Goal: Task Accomplishment & Management: Complete application form

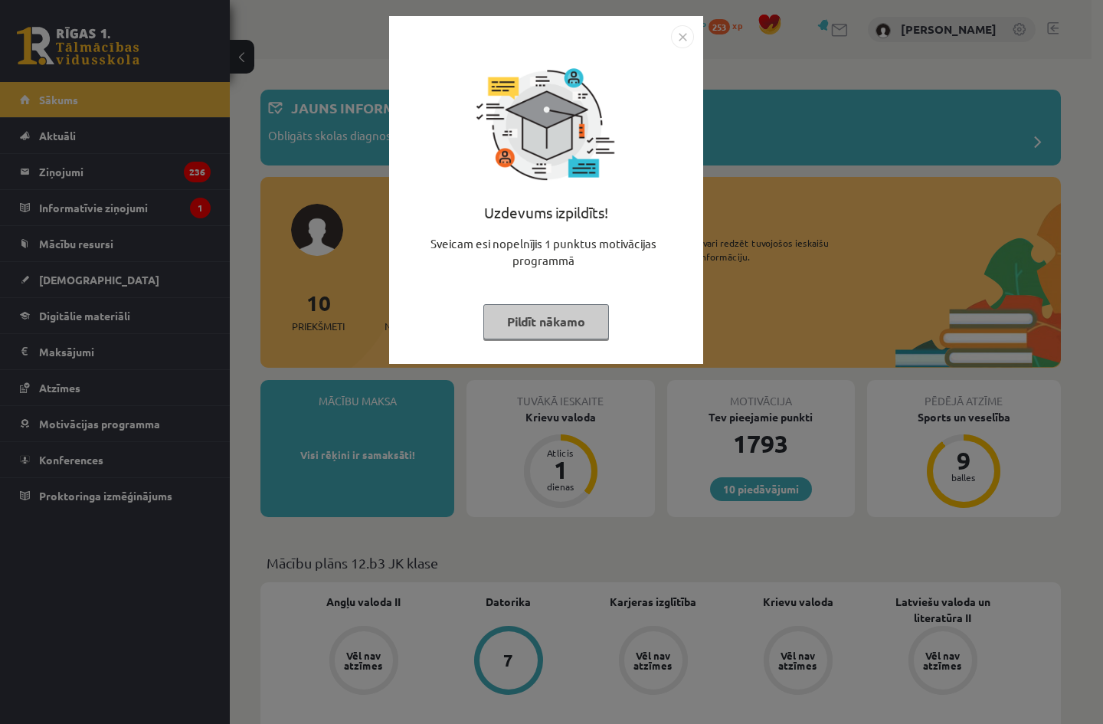
click at [688, 41] on img "Close" at bounding box center [682, 36] width 23 height 23
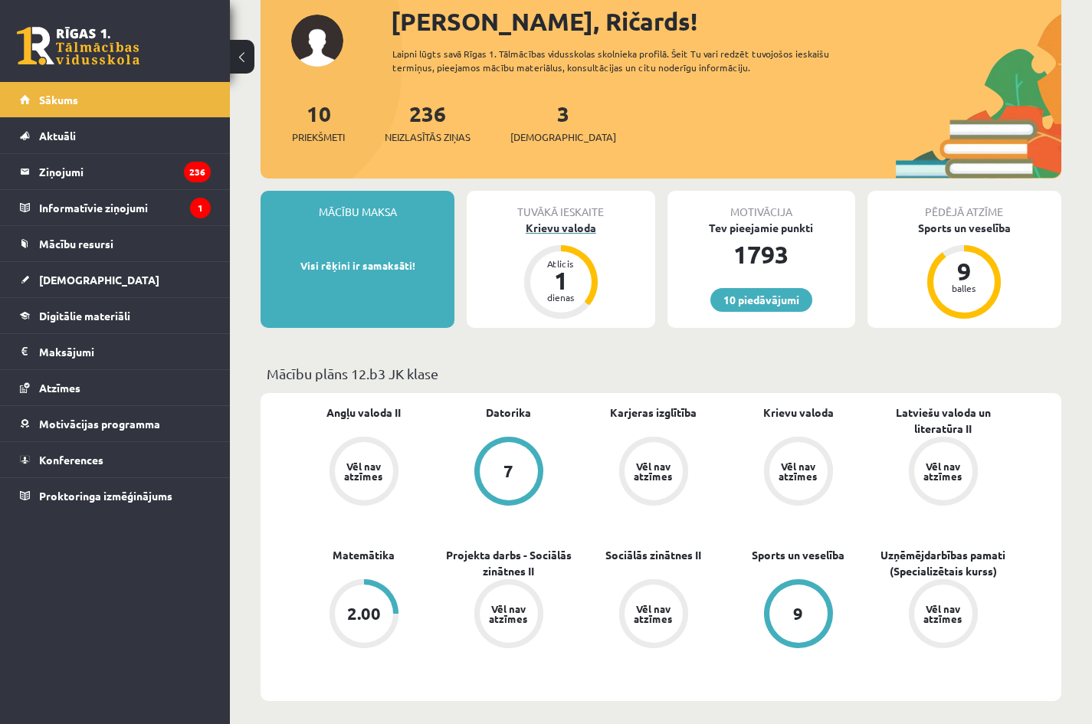
scroll to position [230, 0]
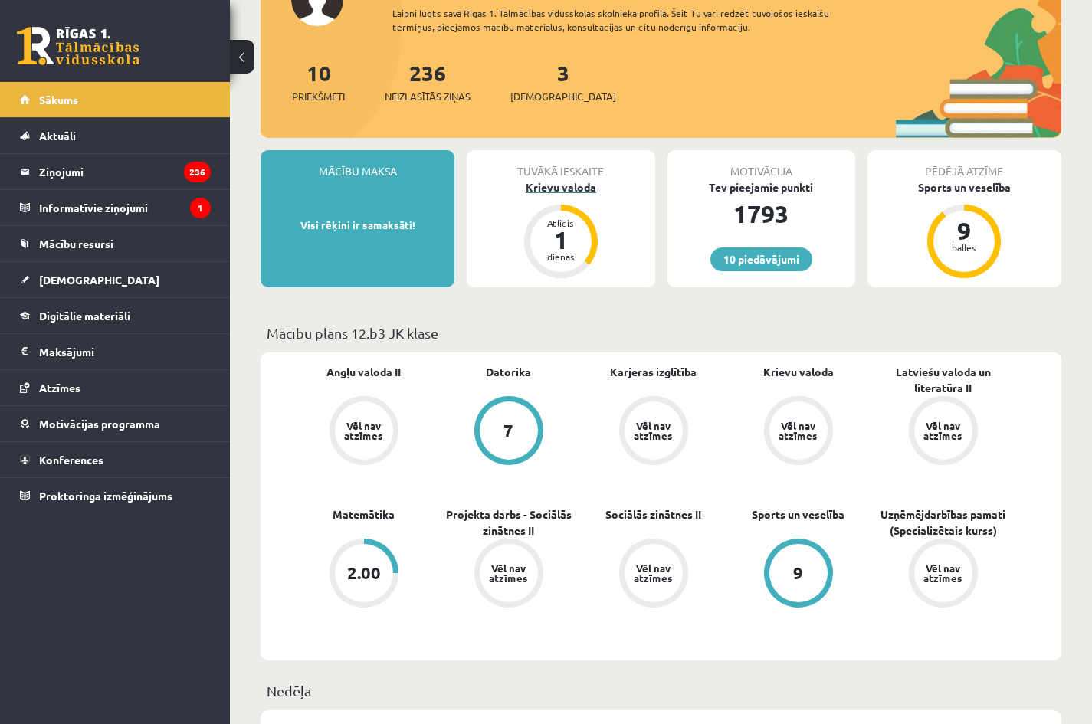
click at [557, 188] on div "Krievu valoda" at bounding box center [561, 187] width 188 height 16
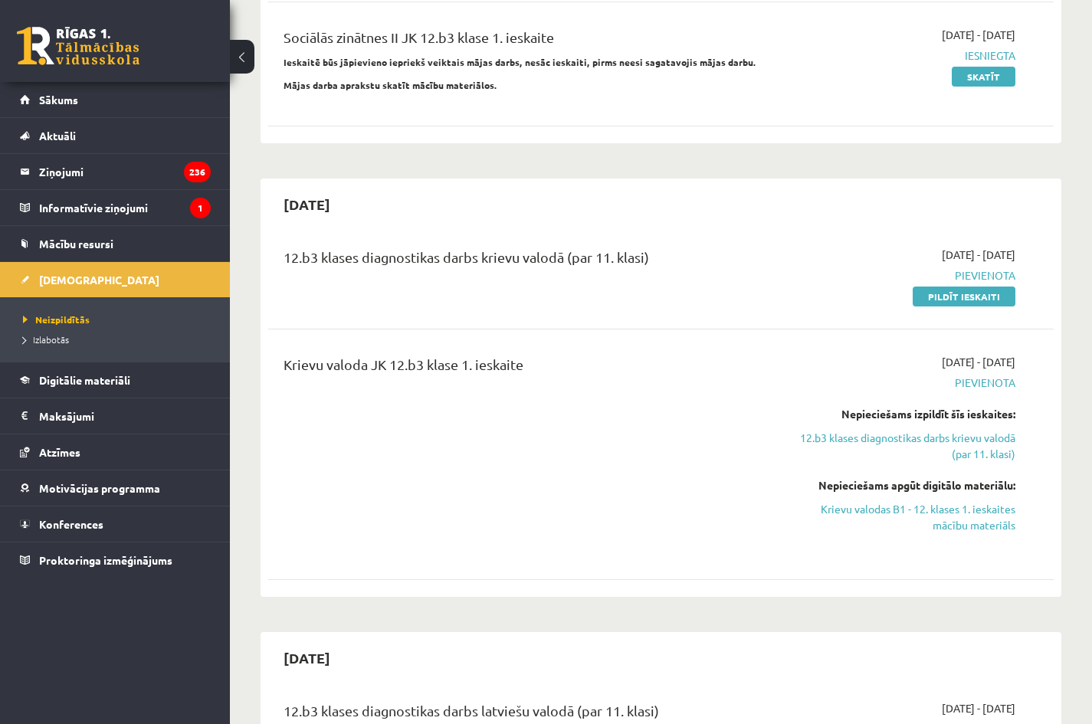
scroll to position [460, 0]
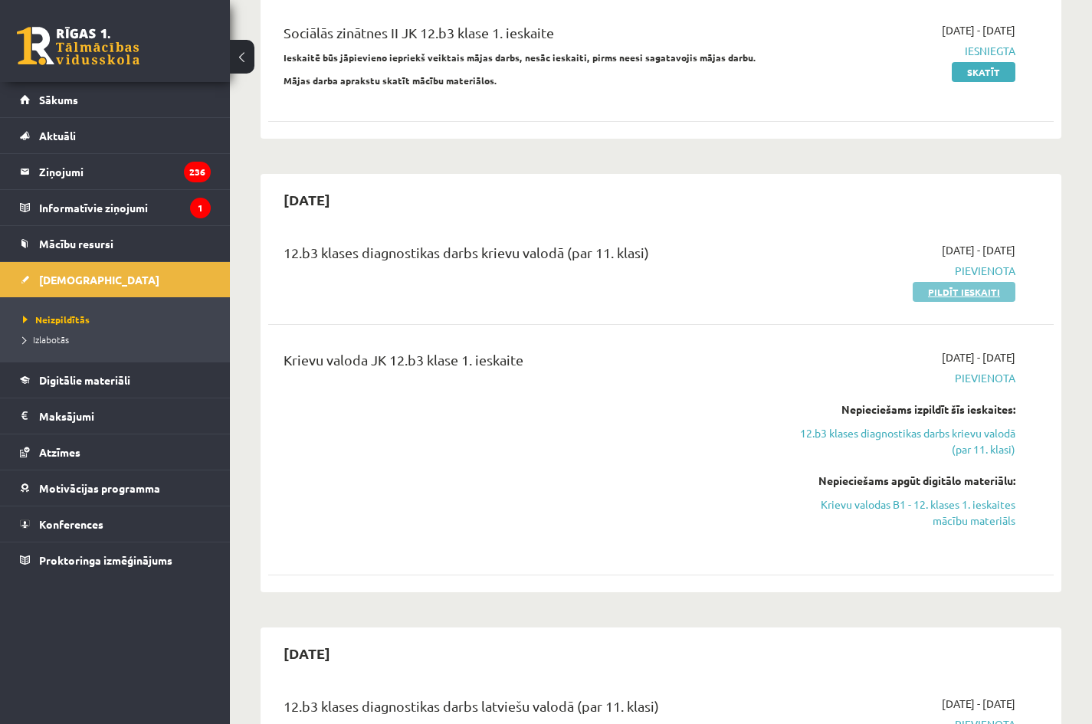
click at [968, 283] on link "Pildīt ieskaiti" at bounding box center [963, 292] width 103 height 20
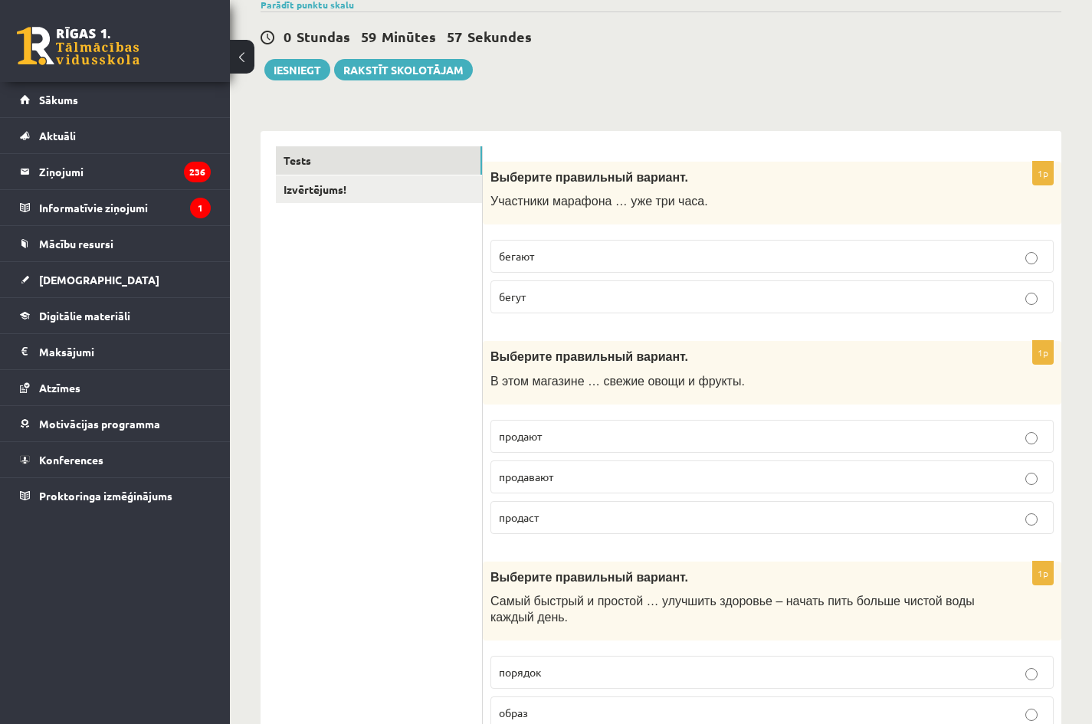
scroll to position [153, 0]
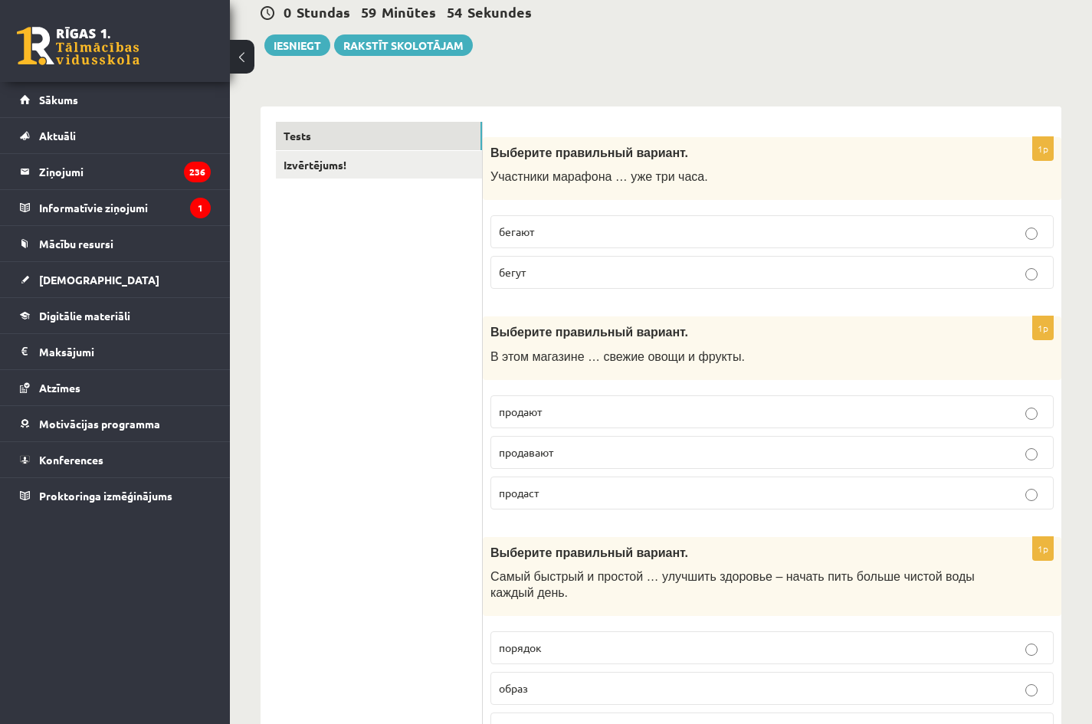
click at [585, 228] on p "бегают" at bounding box center [772, 232] width 546 height 16
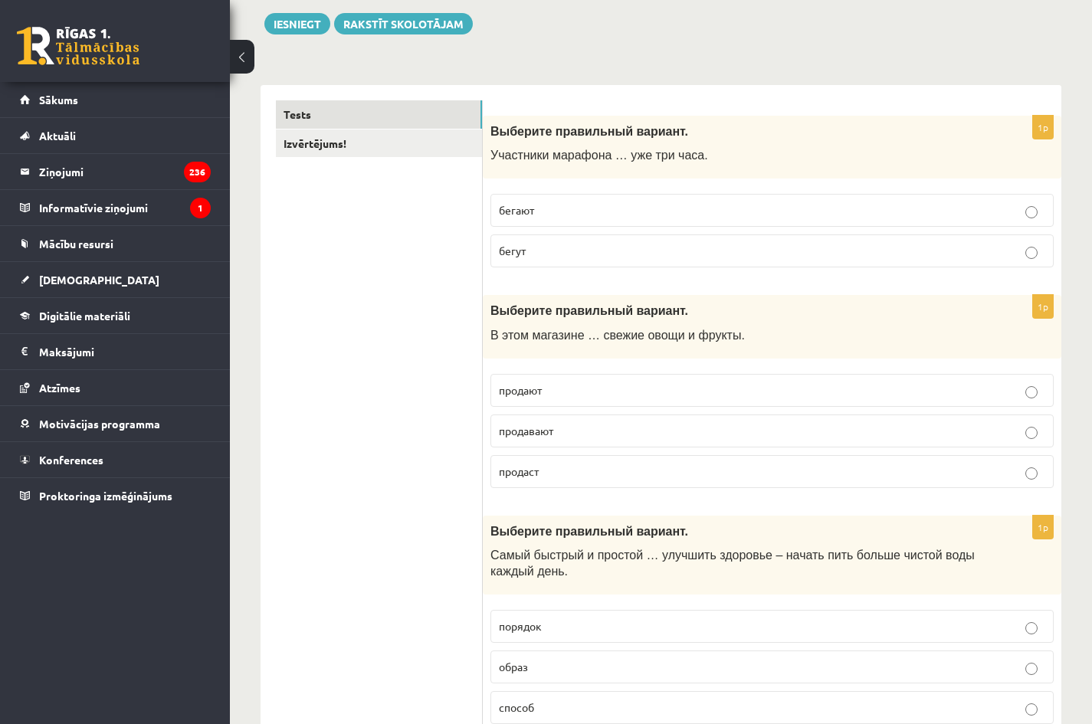
scroll to position [230, 0]
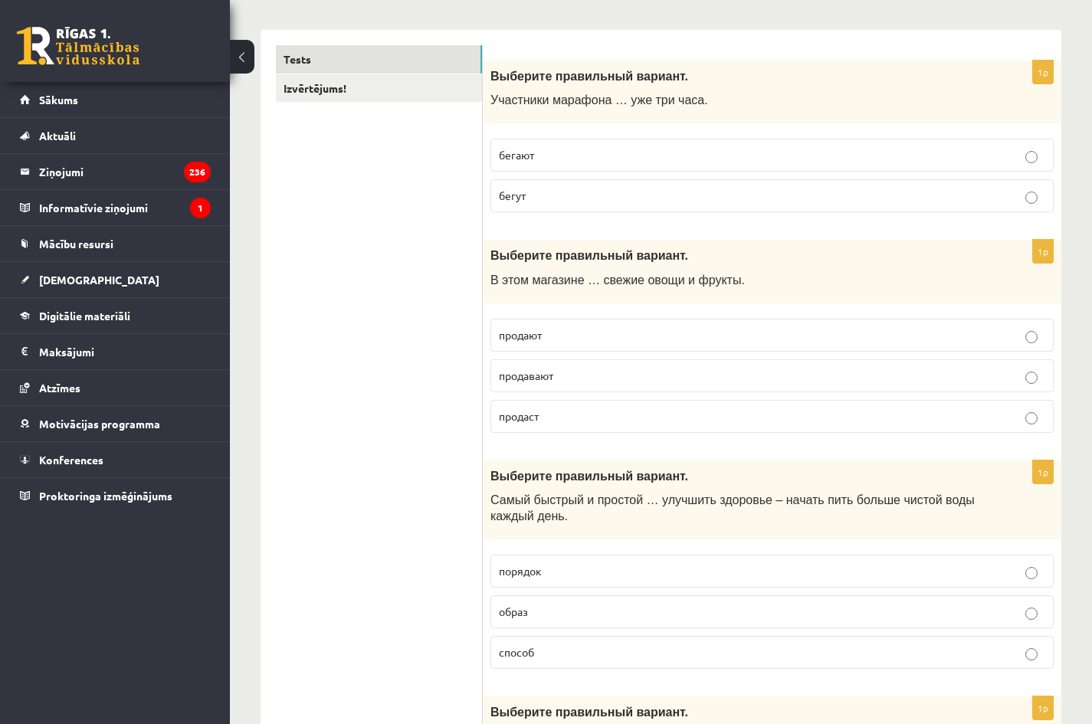
click at [544, 335] on p "продают" at bounding box center [772, 335] width 546 height 16
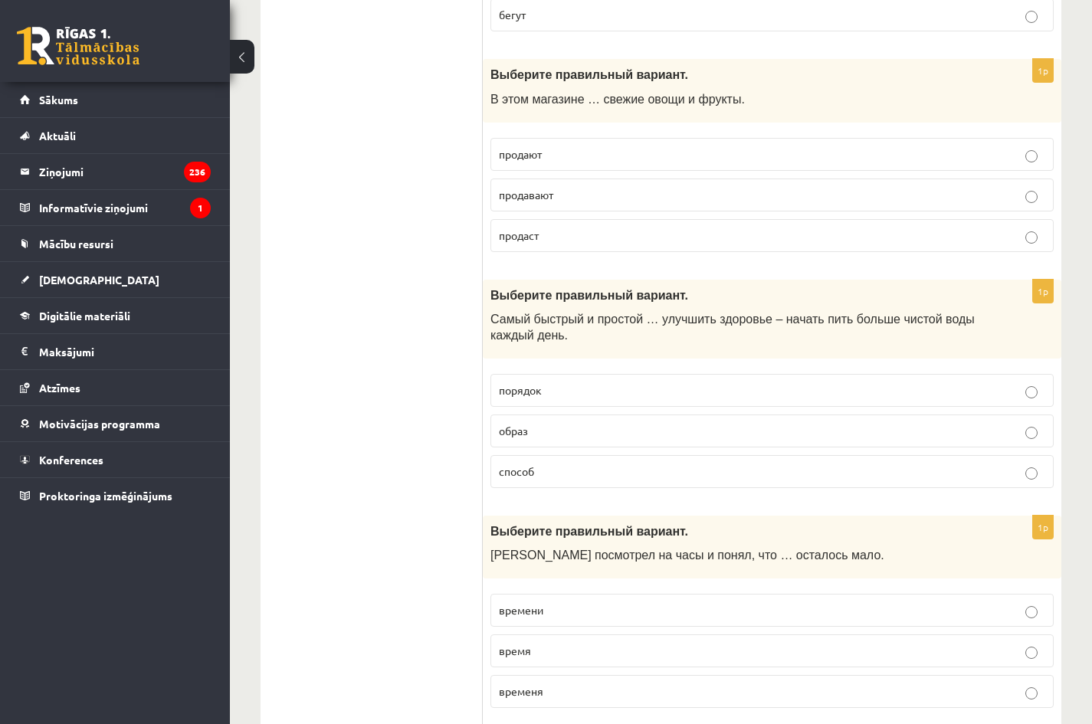
scroll to position [536, 0]
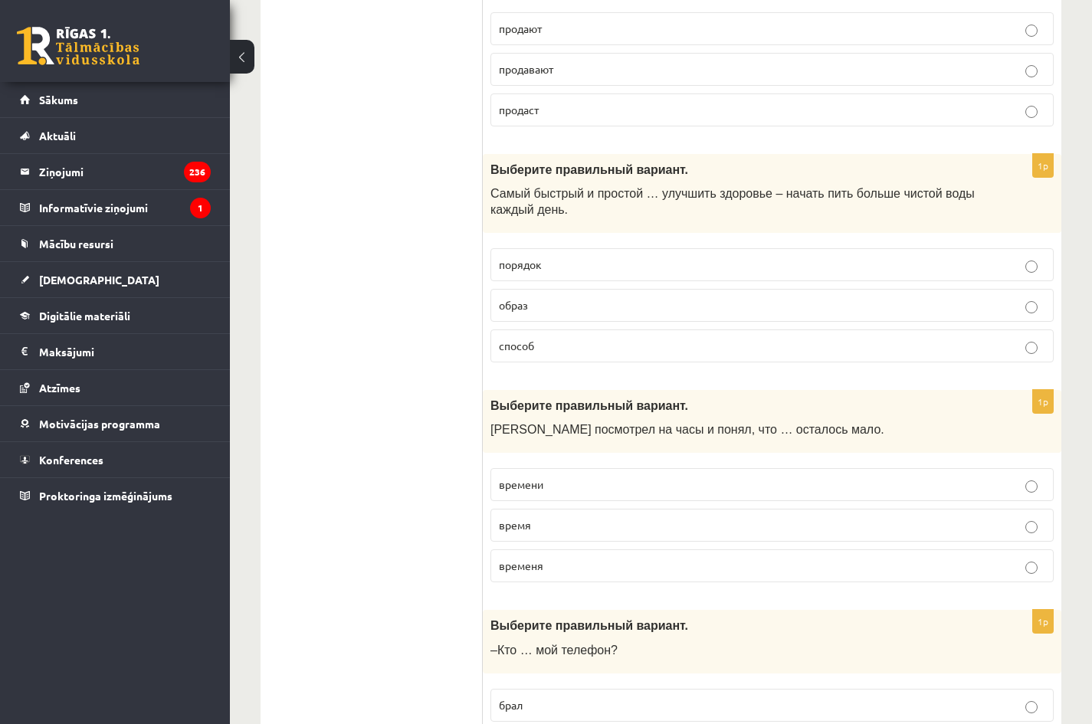
click at [547, 305] on p "образ" at bounding box center [772, 305] width 546 height 16
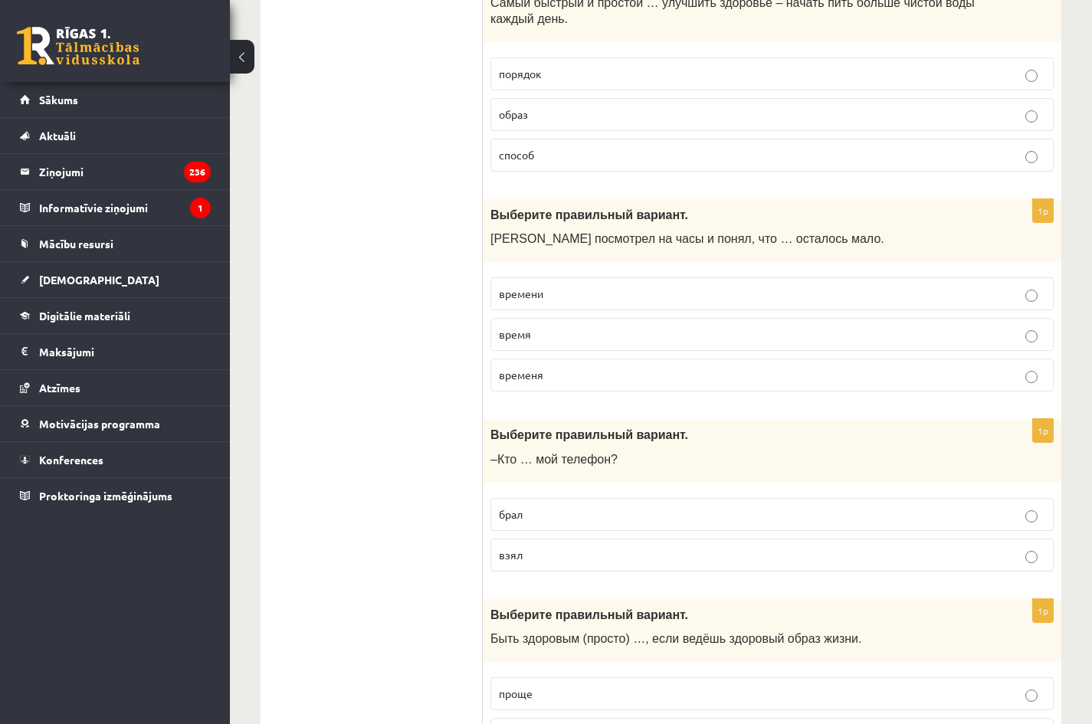
scroll to position [766, 0]
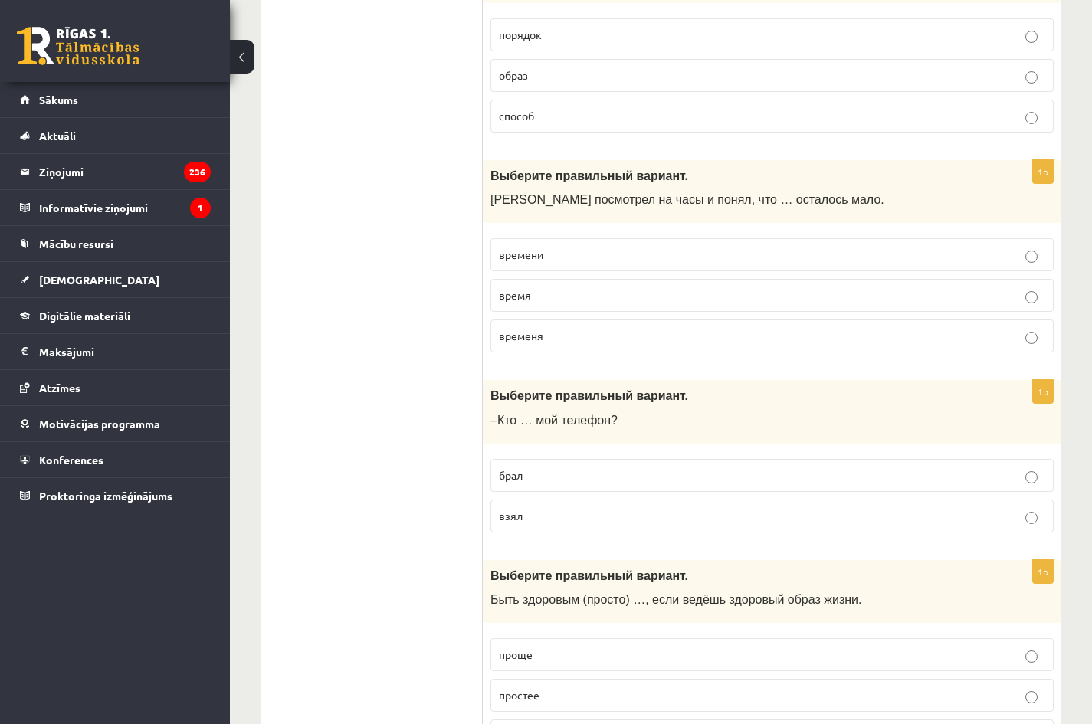
click at [564, 251] on p "времени" at bounding box center [772, 255] width 546 height 16
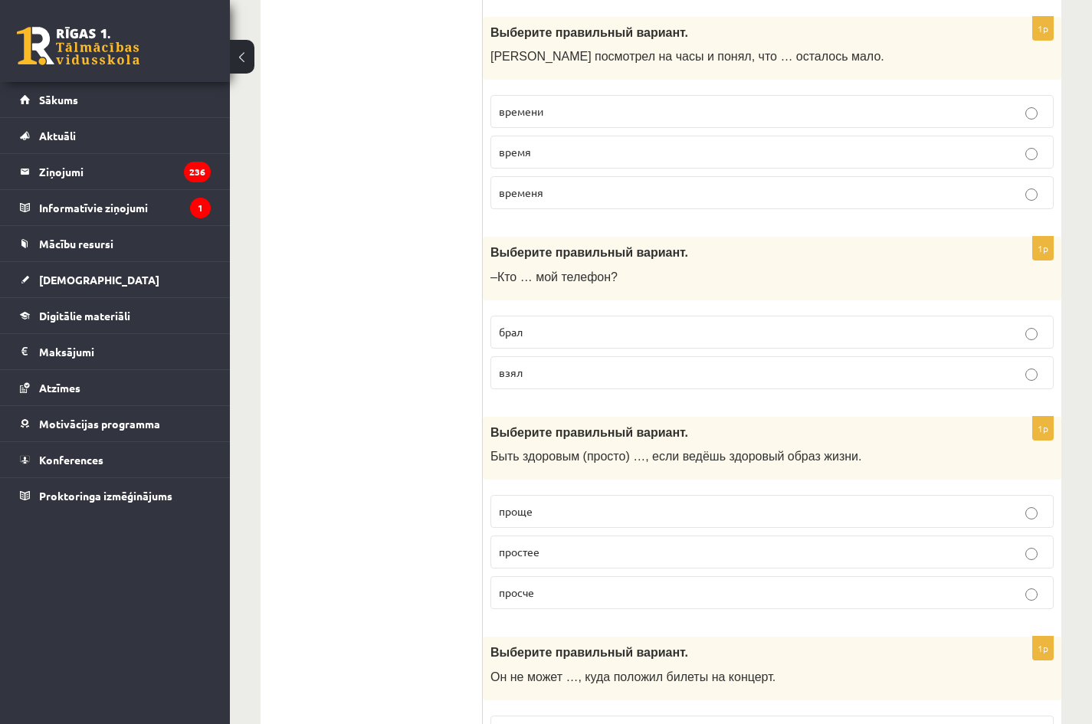
scroll to position [919, 0]
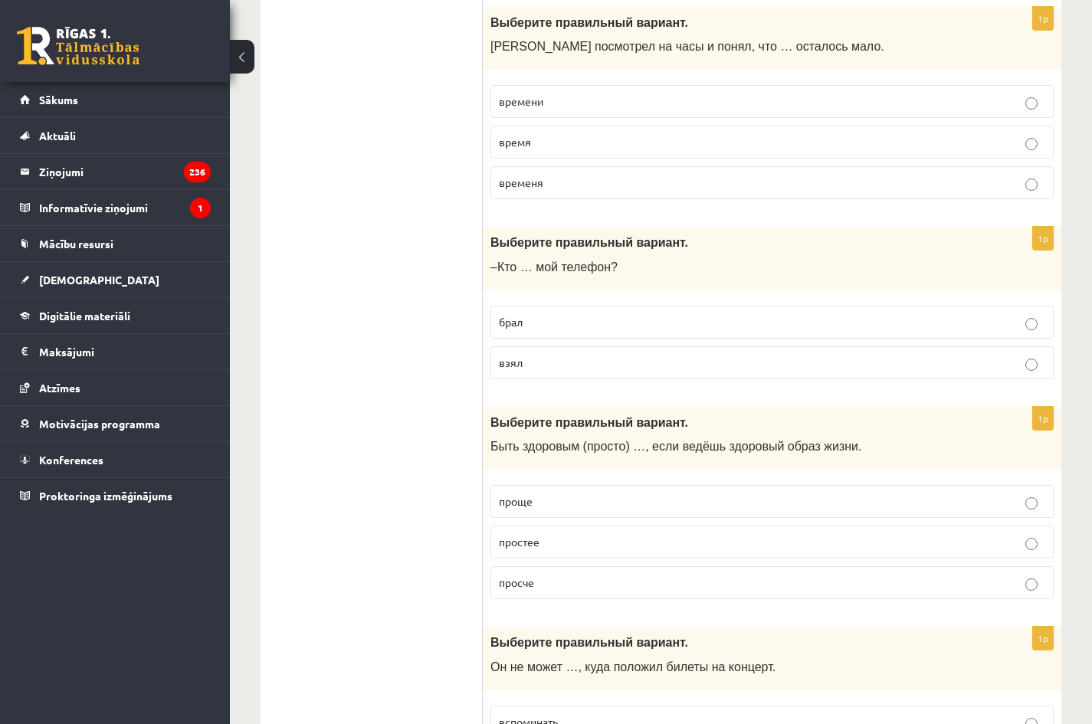
drag, startPoint x: 543, startPoint y: 310, endPoint x: 535, endPoint y: 319, distance: 11.4
click at [538, 317] on label "брал" at bounding box center [771, 322] width 563 height 33
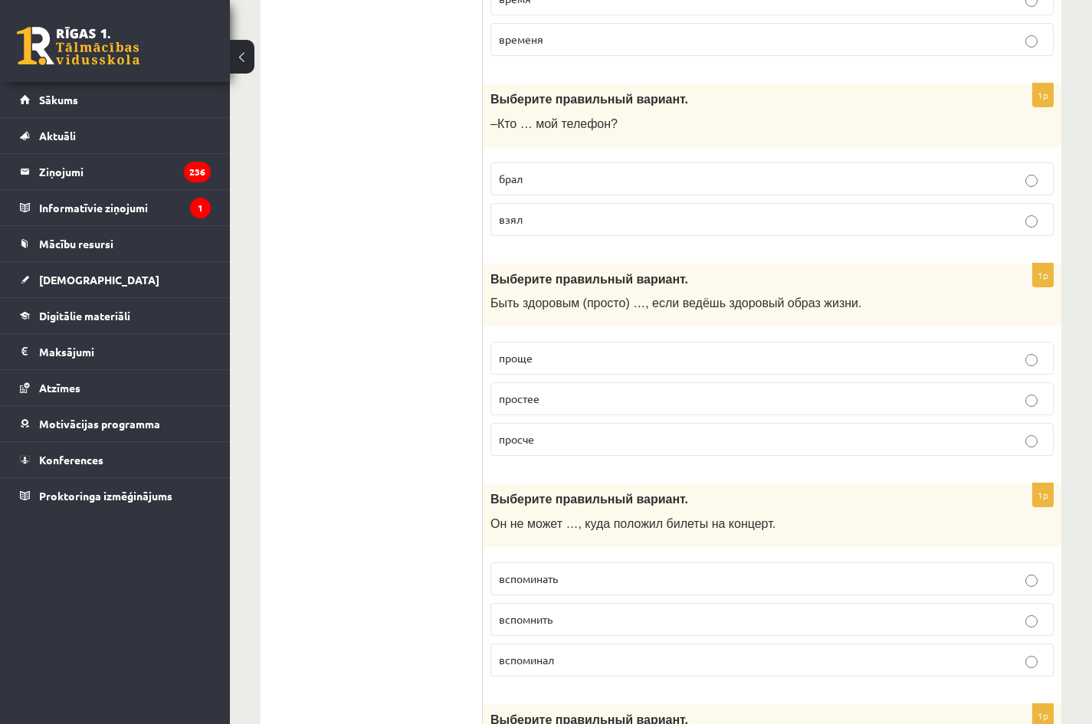
scroll to position [1072, 0]
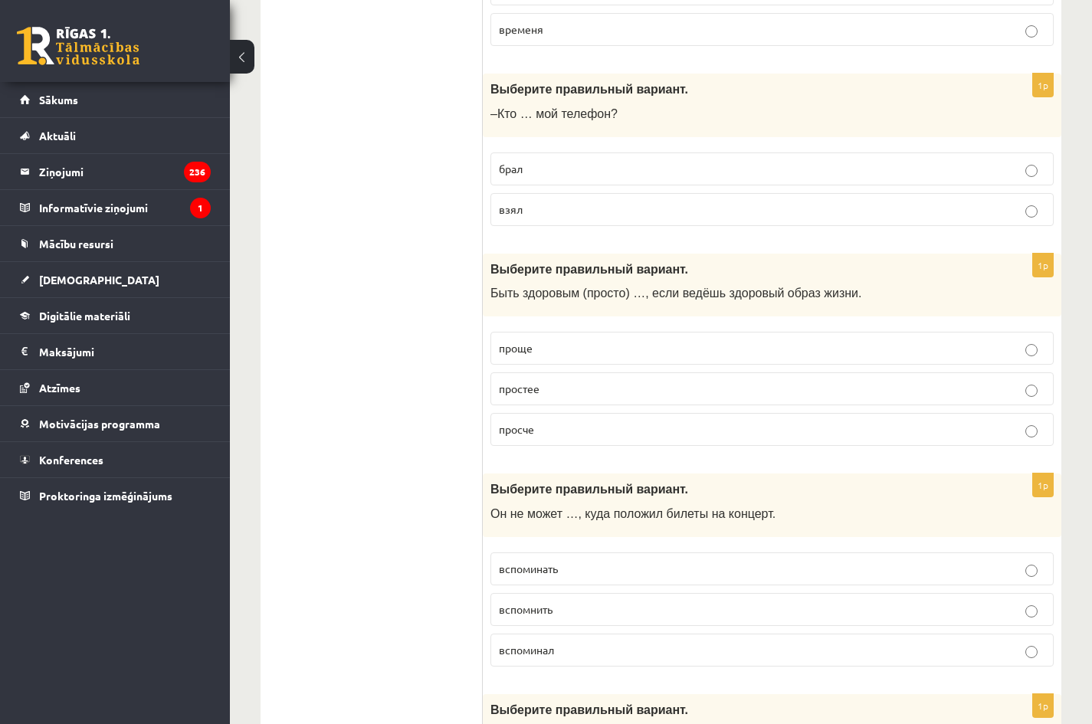
click at [539, 429] on p "просче" at bounding box center [772, 429] width 546 height 16
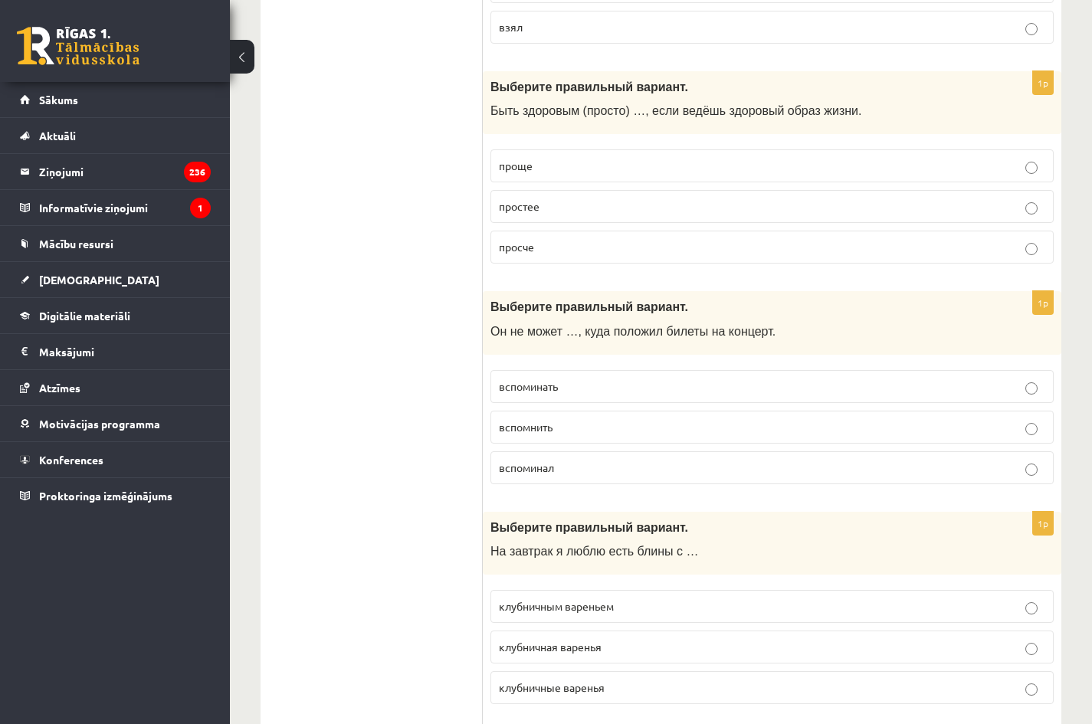
scroll to position [1302, 0]
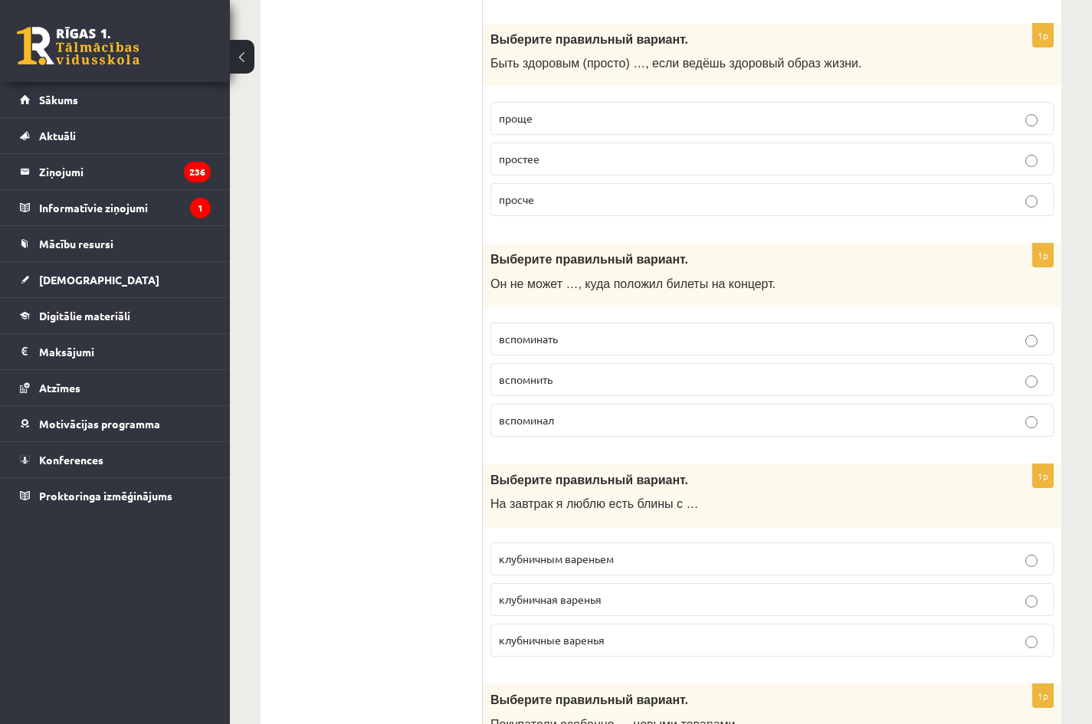
click at [569, 377] on p "вспомнить" at bounding box center [772, 380] width 546 height 16
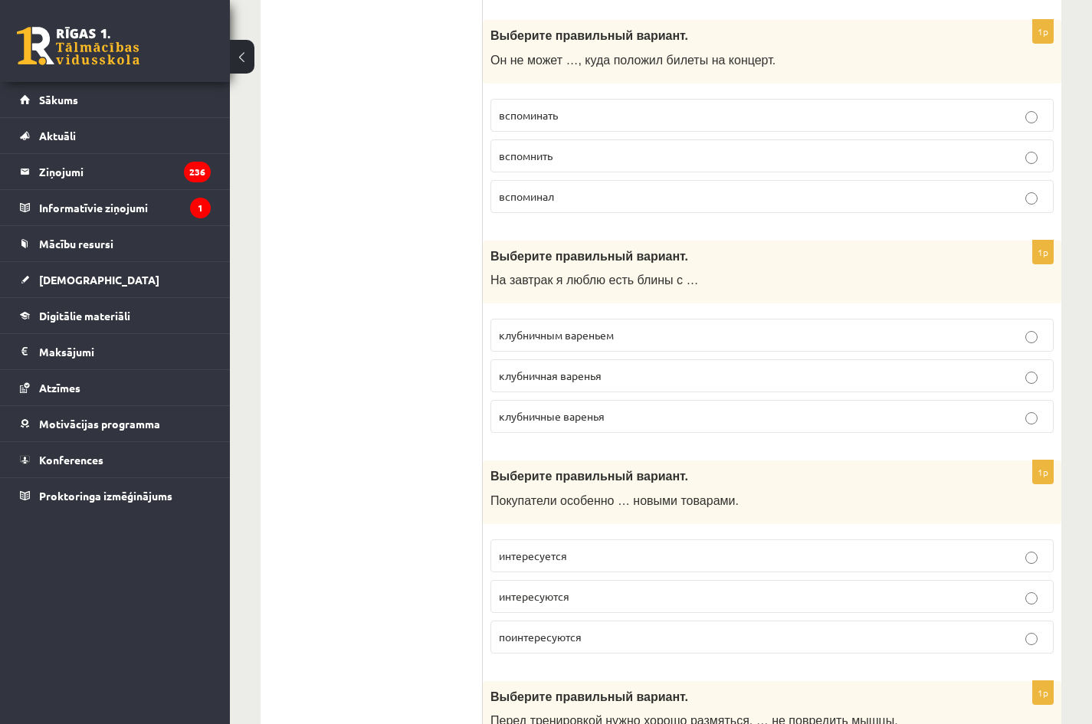
scroll to position [1532, 0]
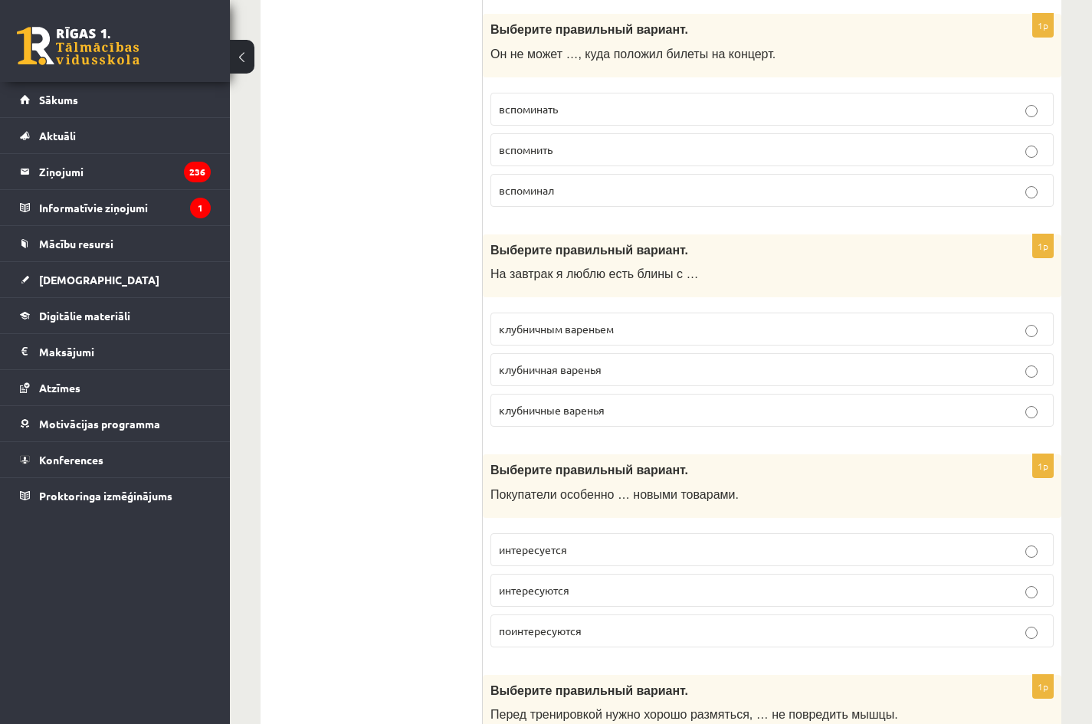
drag, startPoint x: 602, startPoint y: 323, endPoint x: 651, endPoint y: 360, distance: 61.7
click at [603, 323] on p "клубничным вареньем" at bounding box center [772, 329] width 546 height 16
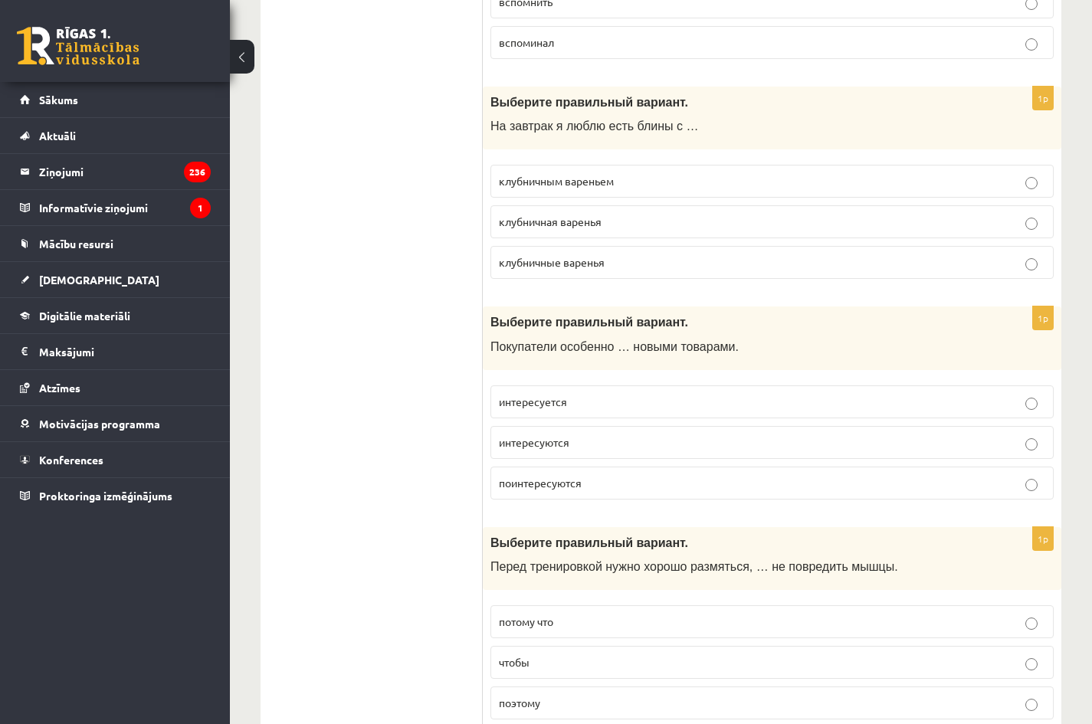
scroll to position [1685, 0]
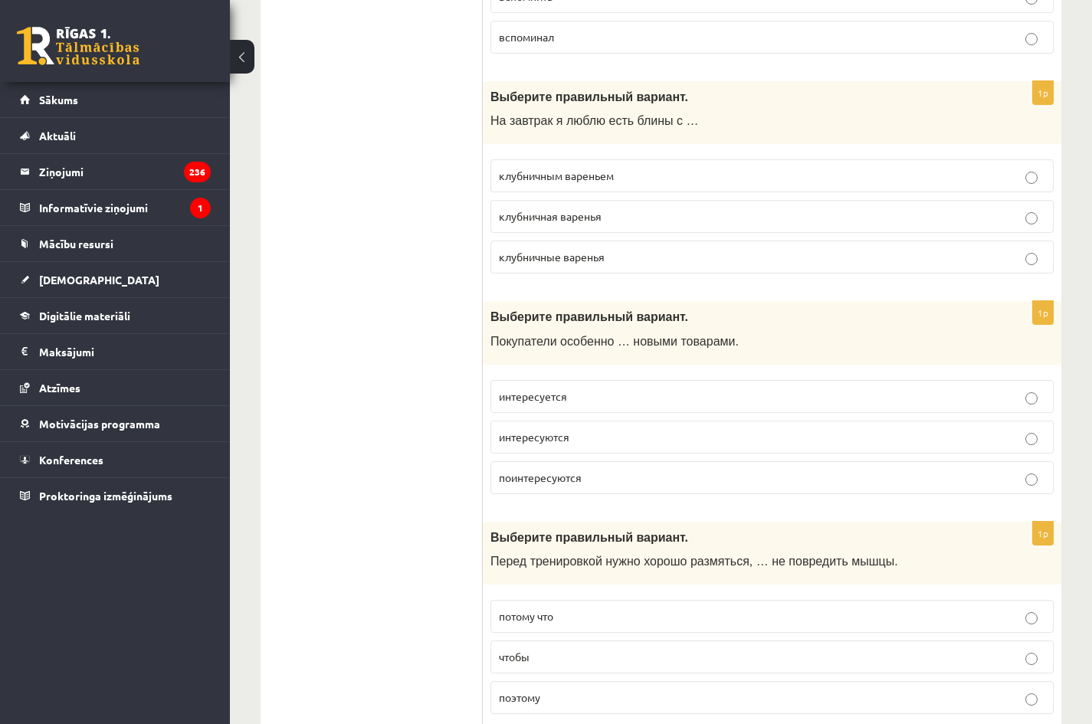
click at [588, 394] on p "интересуется" at bounding box center [772, 396] width 546 height 16
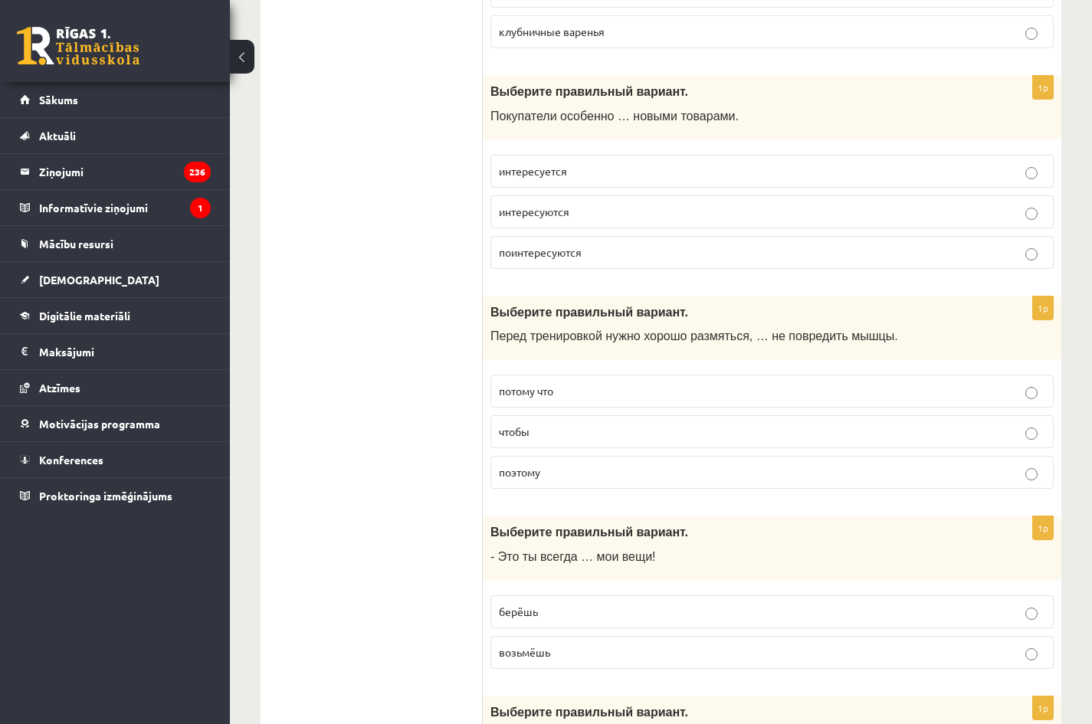
scroll to position [1915, 0]
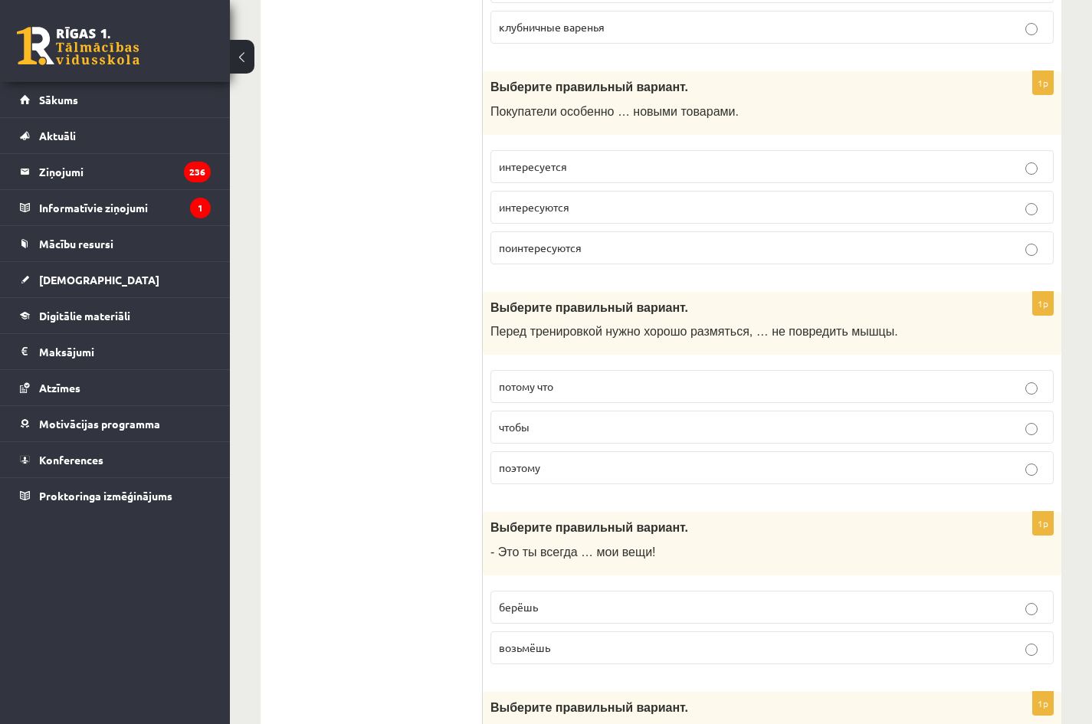
click at [544, 424] on p "чтобы" at bounding box center [772, 427] width 546 height 16
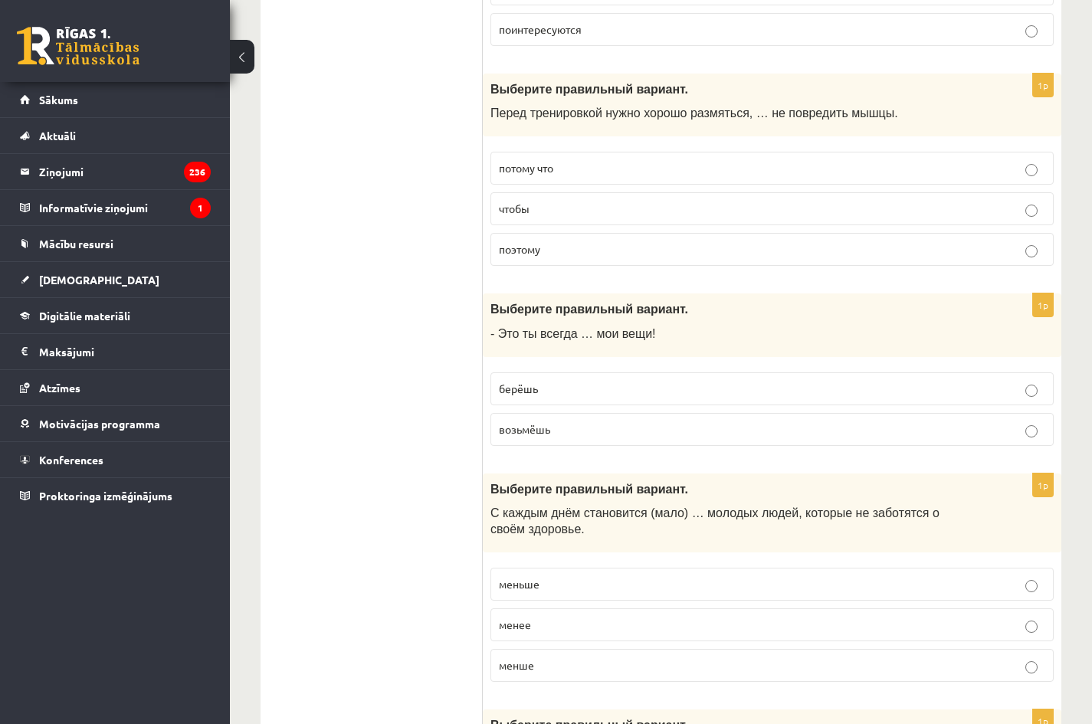
scroll to position [2145, 0]
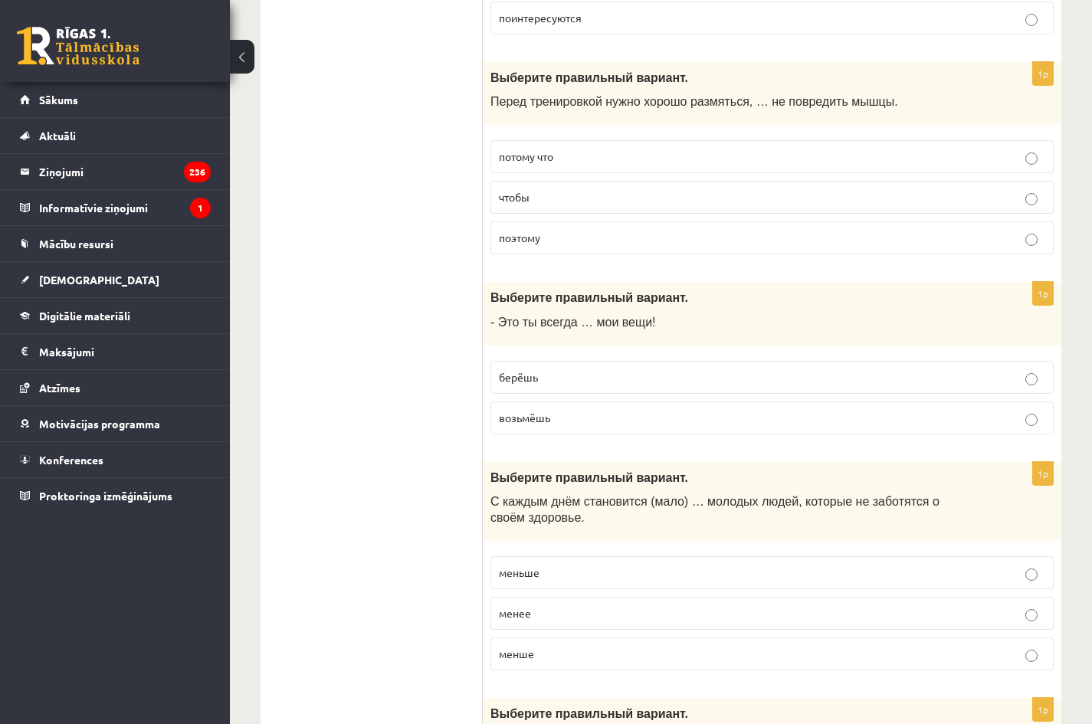
click at [571, 379] on p "берёшь" at bounding box center [772, 377] width 546 height 16
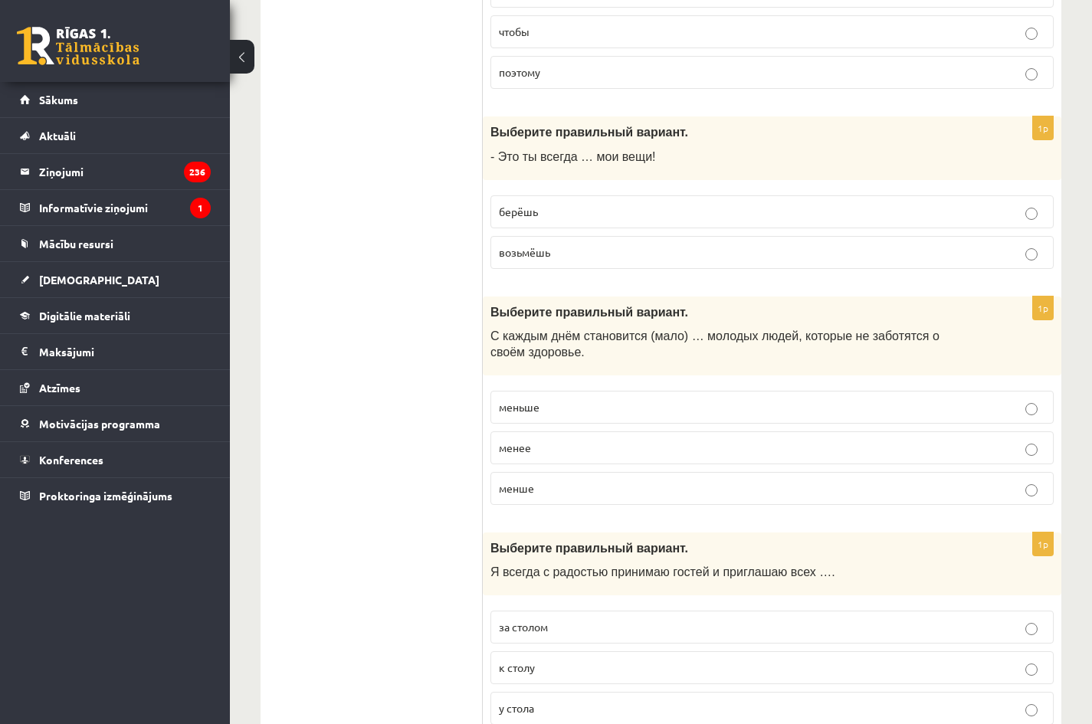
scroll to position [2375, 0]
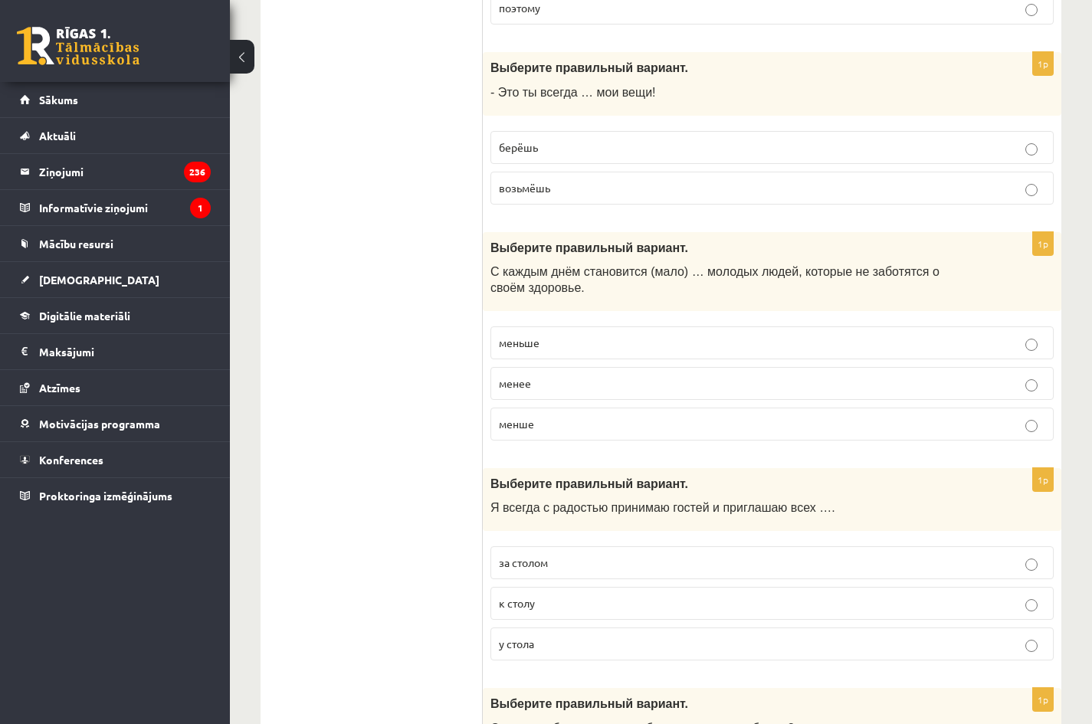
click at [551, 341] on p "меньше" at bounding box center [772, 343] width 546 height 16
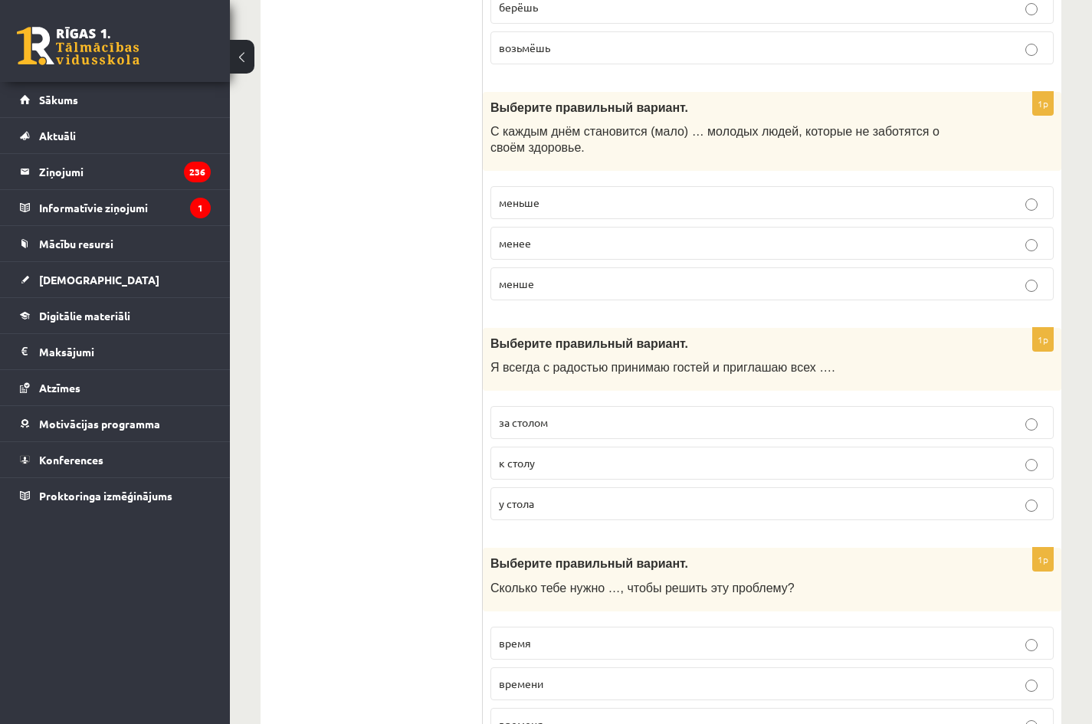
scroll to position [2528, 0]
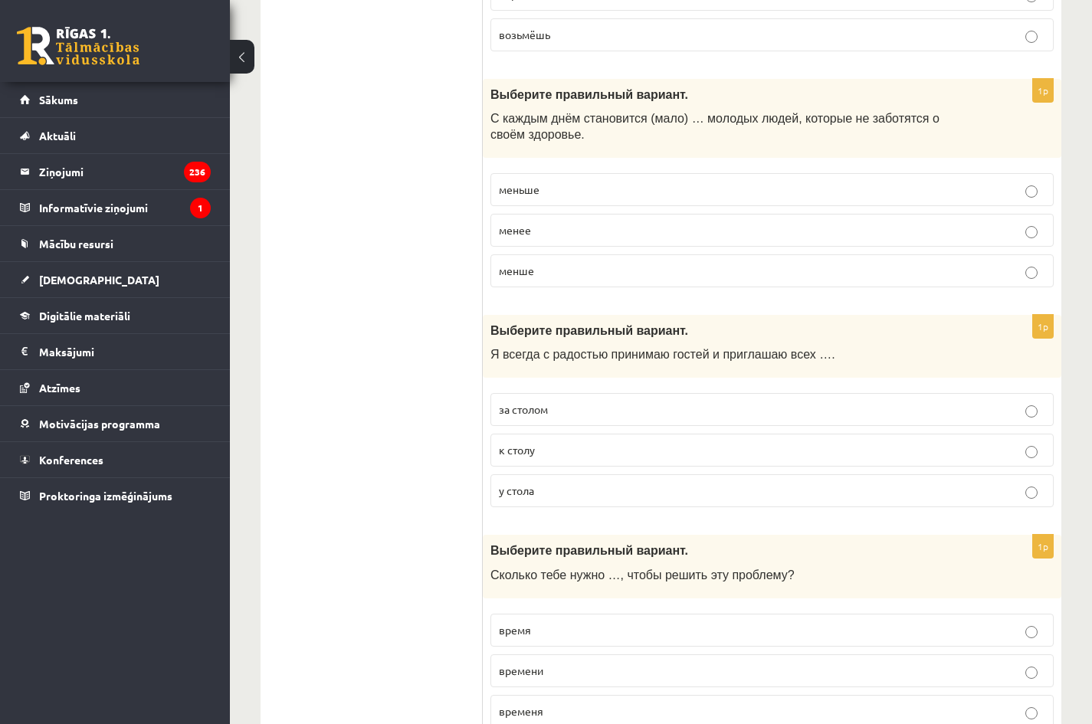
click at [543, 450] on p "к столу" at bounding box center [772, 450] width 546 height 16
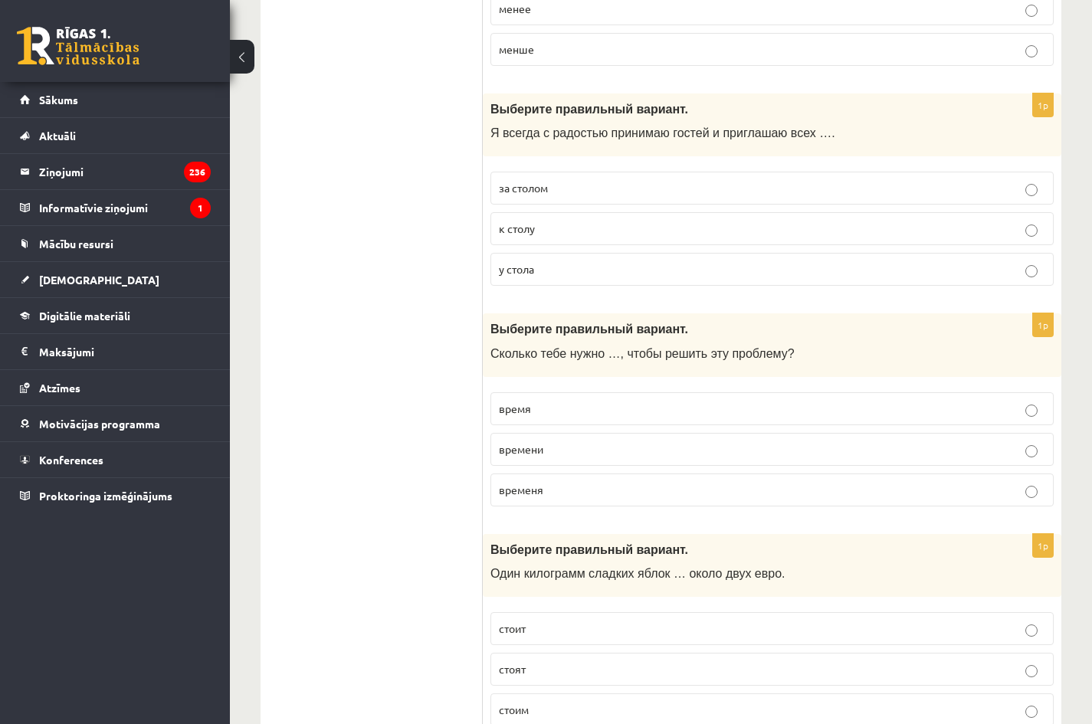
scroll to position [2758, 0]
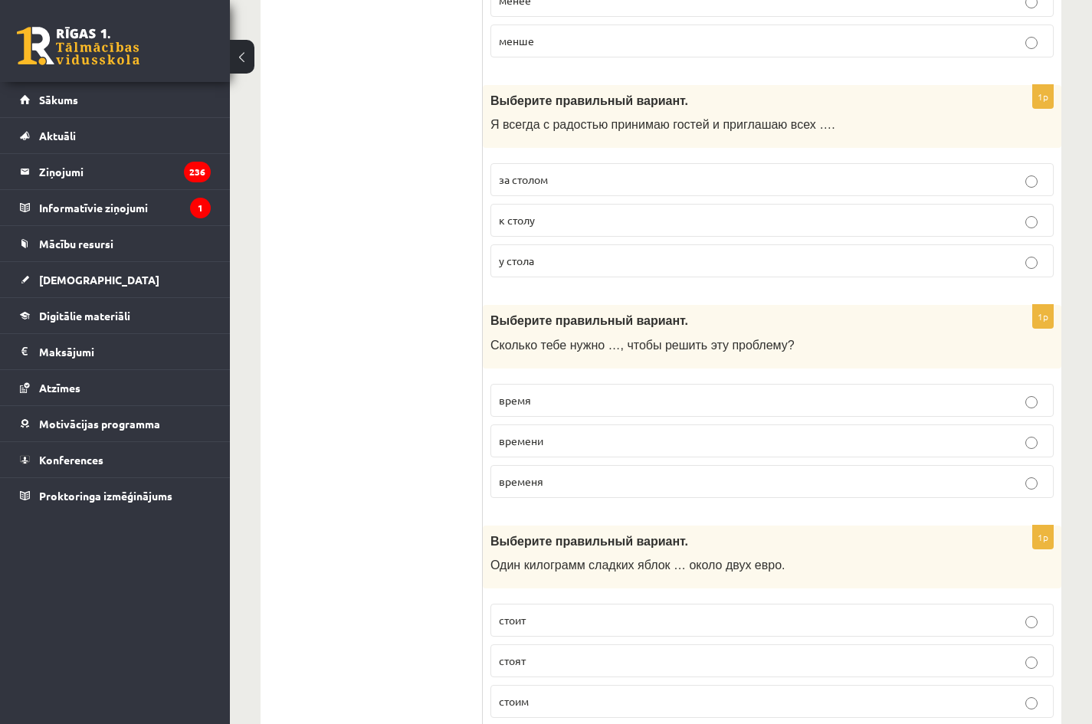
click at [558, 443] on p "времени" at bounding box center [772, 441] width 546 height 16
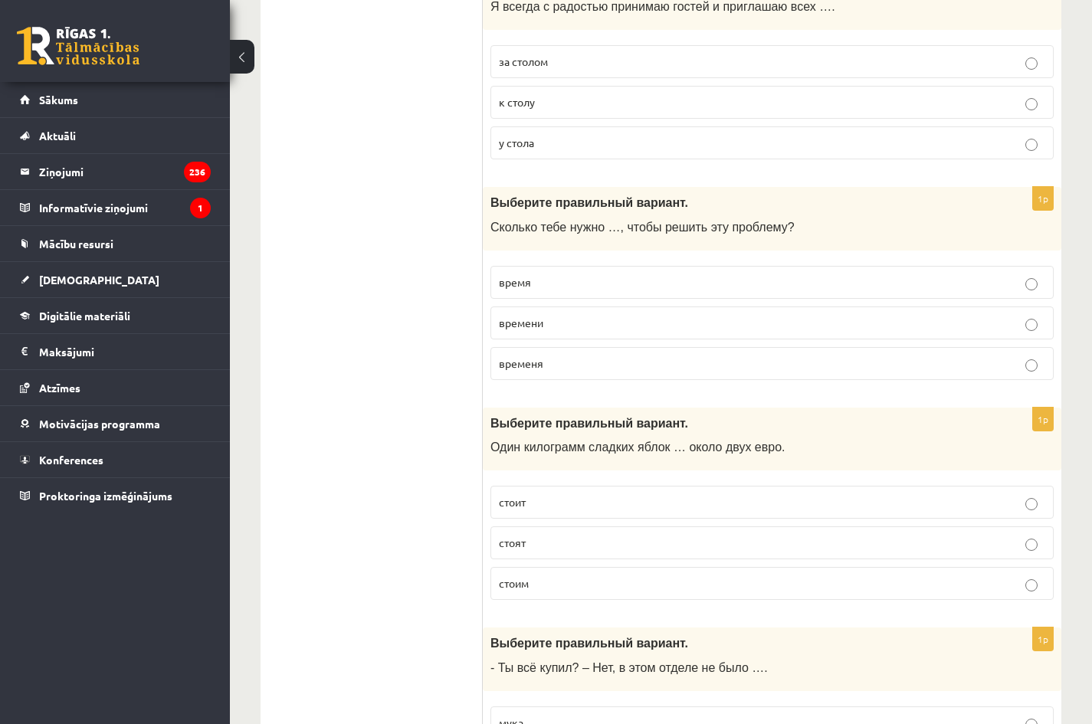
scroll to position [2988, 0]
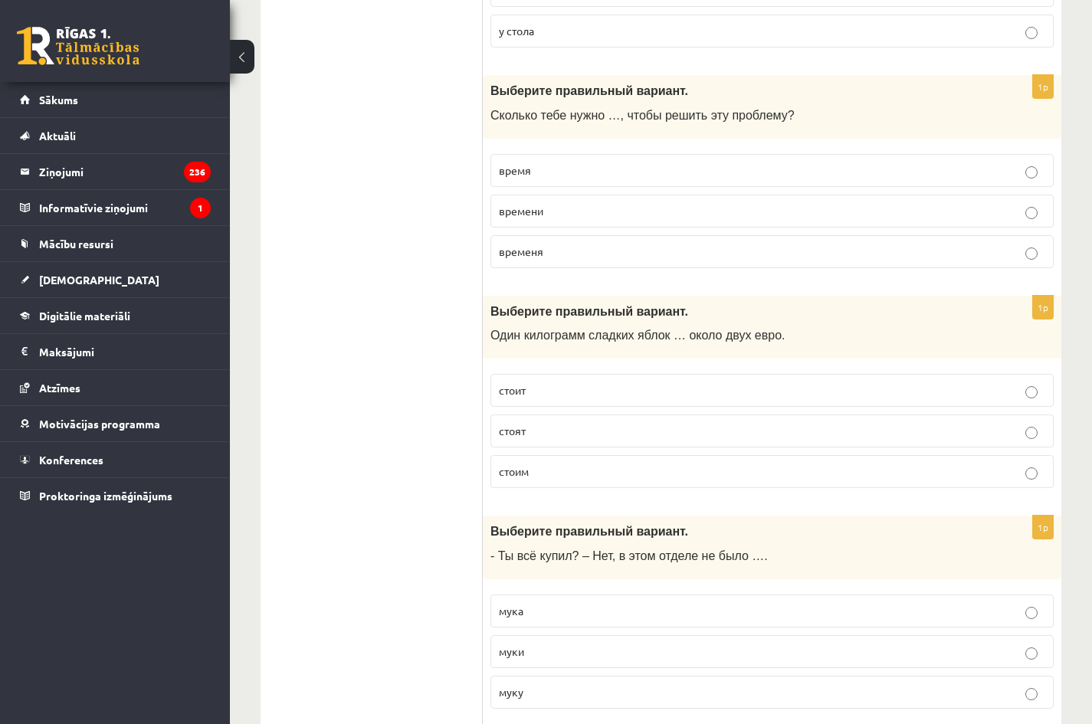
click at [539, 388] on p "стоит" at bounding box center [772, 390] width 546 height 16
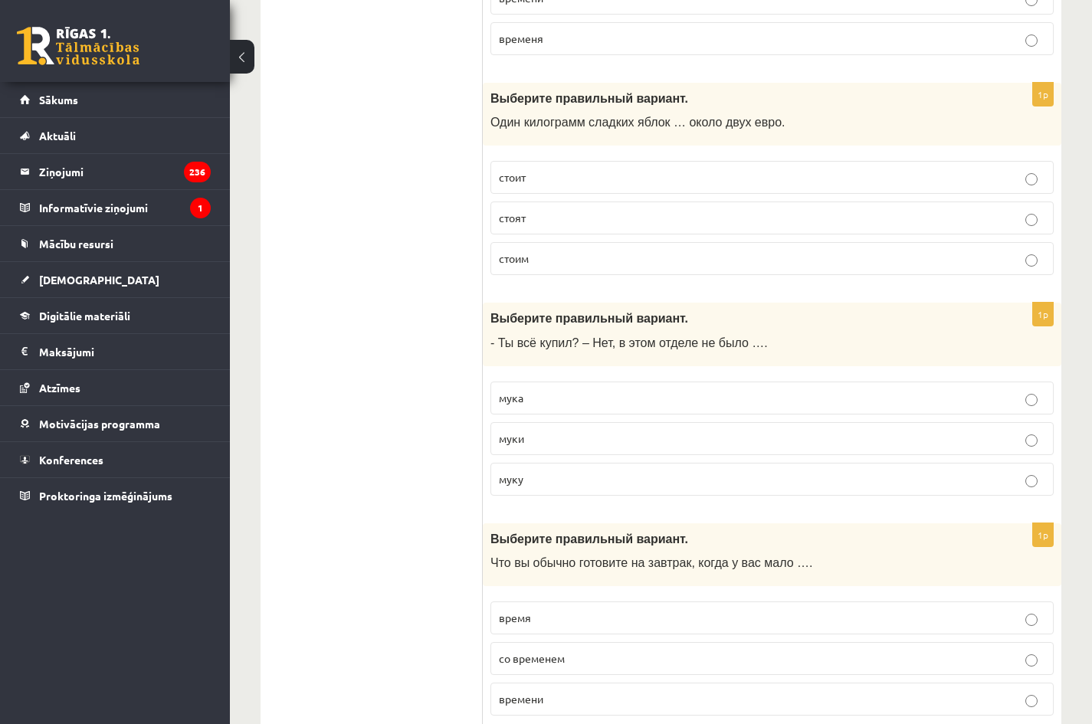
scroll to position [3217, 0]
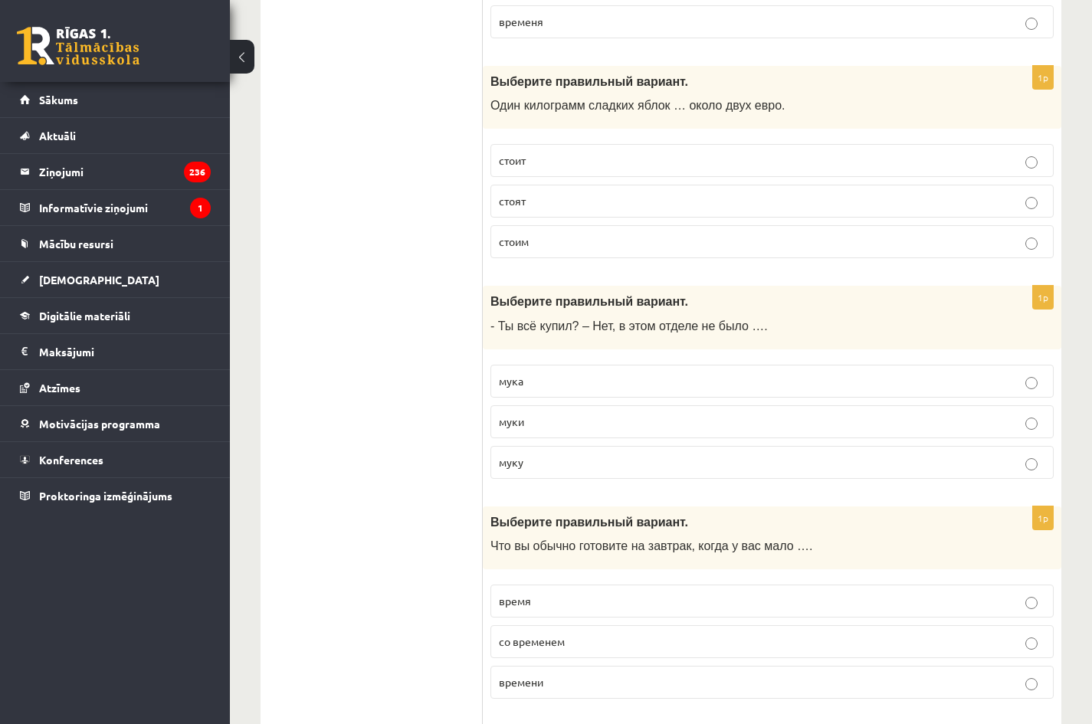
click at [537, 421] on p "муки" at bounding box center [772, 422] width 546 height 16
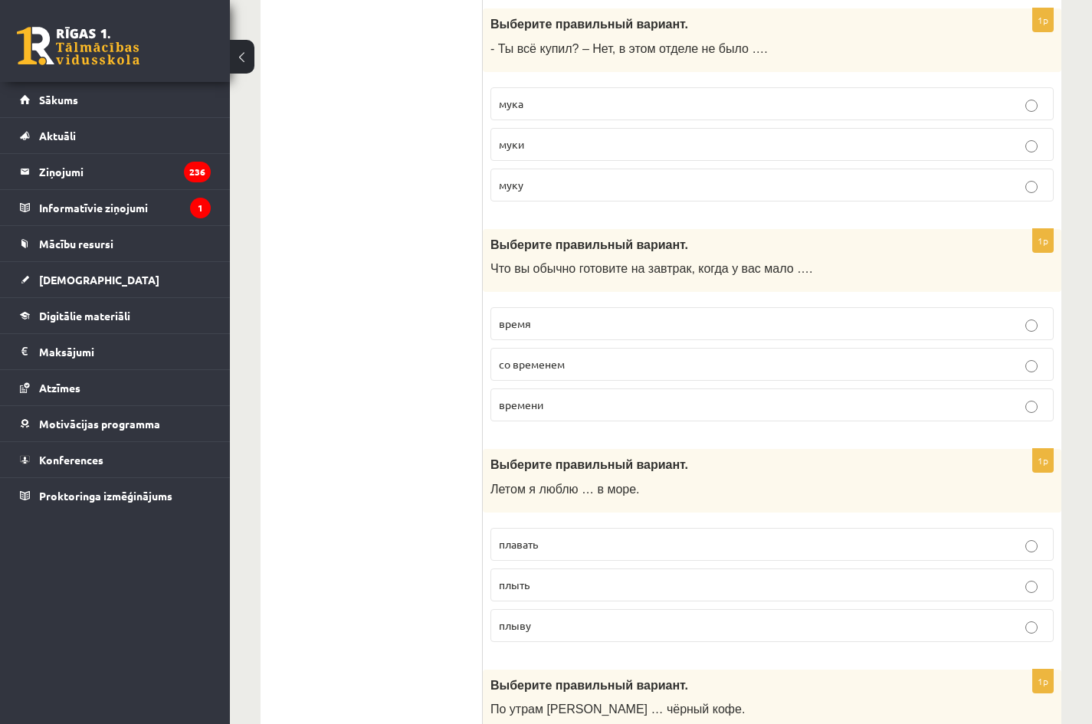
scroll to position [3447, 0]
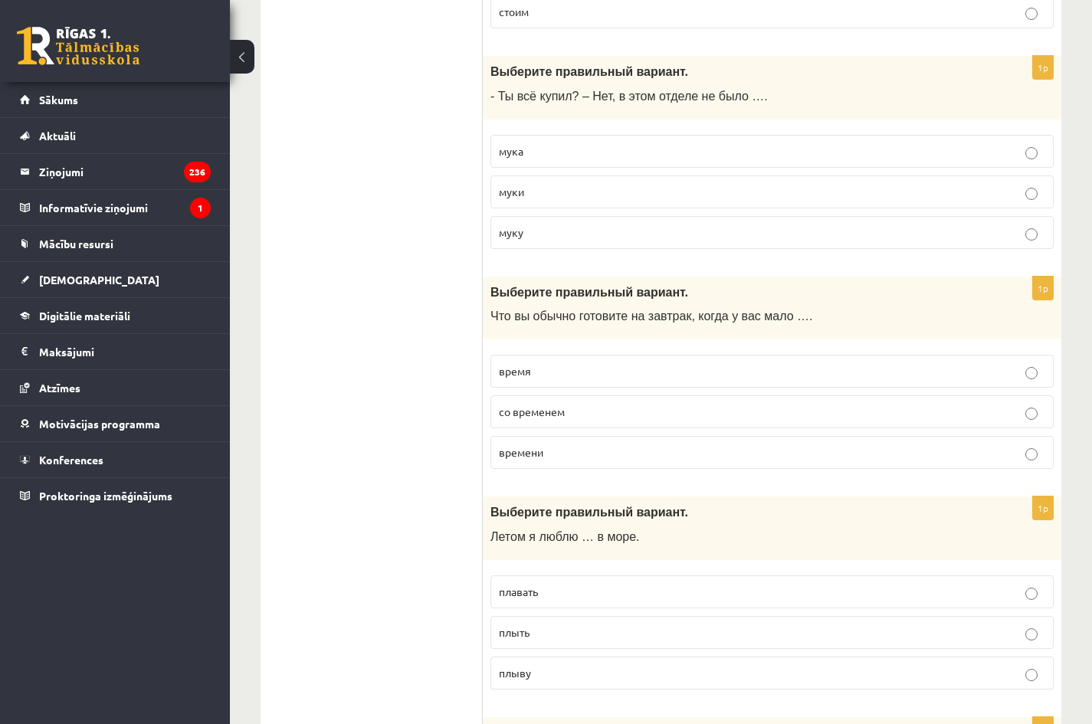
click at [565, 456] on p "времени" at bounding box center [772, 452] width 546 height 16
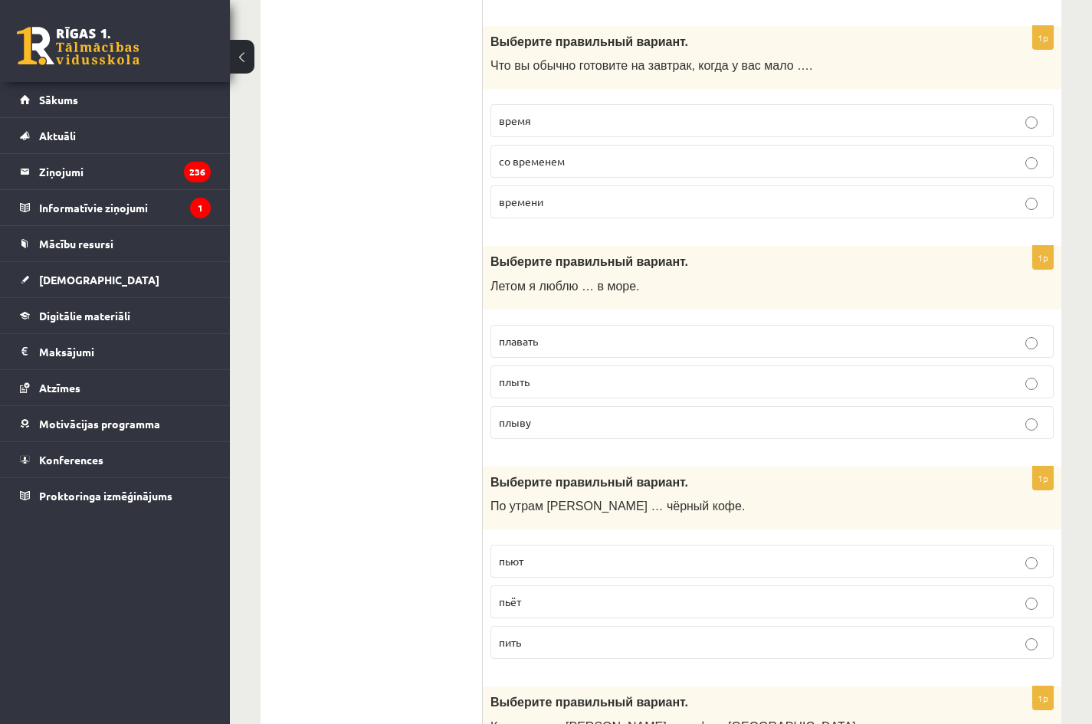
scroll to position [3677, 0]
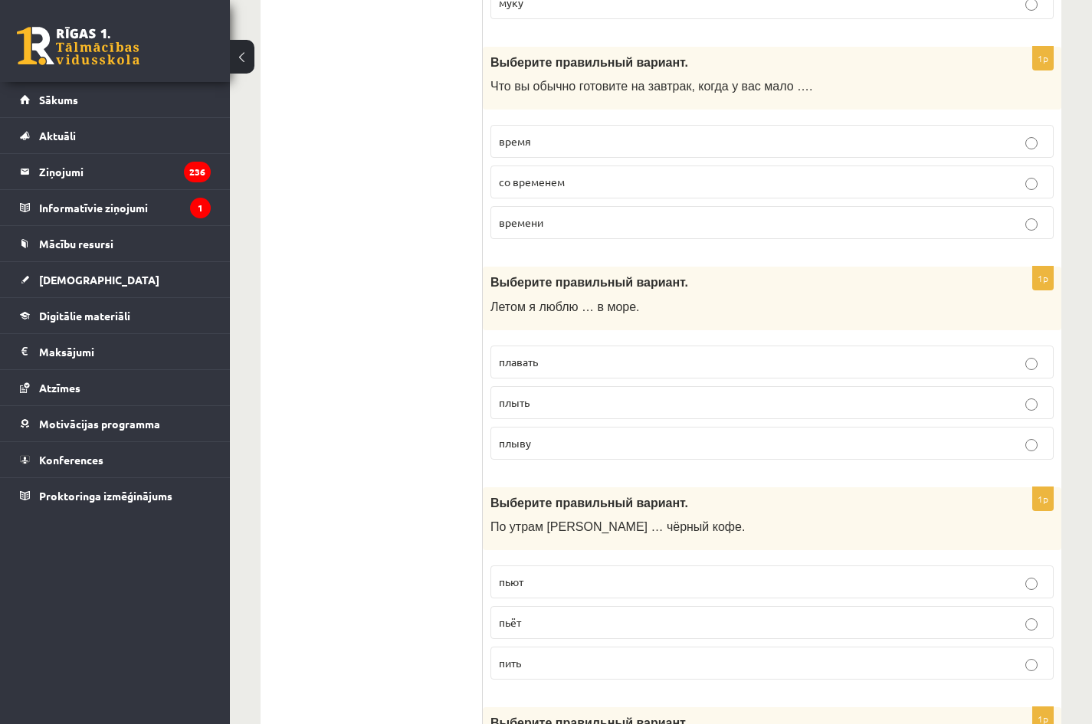
click at [550, 363] on p "плавать" at bounding box center [772, 362] width 546 height 16
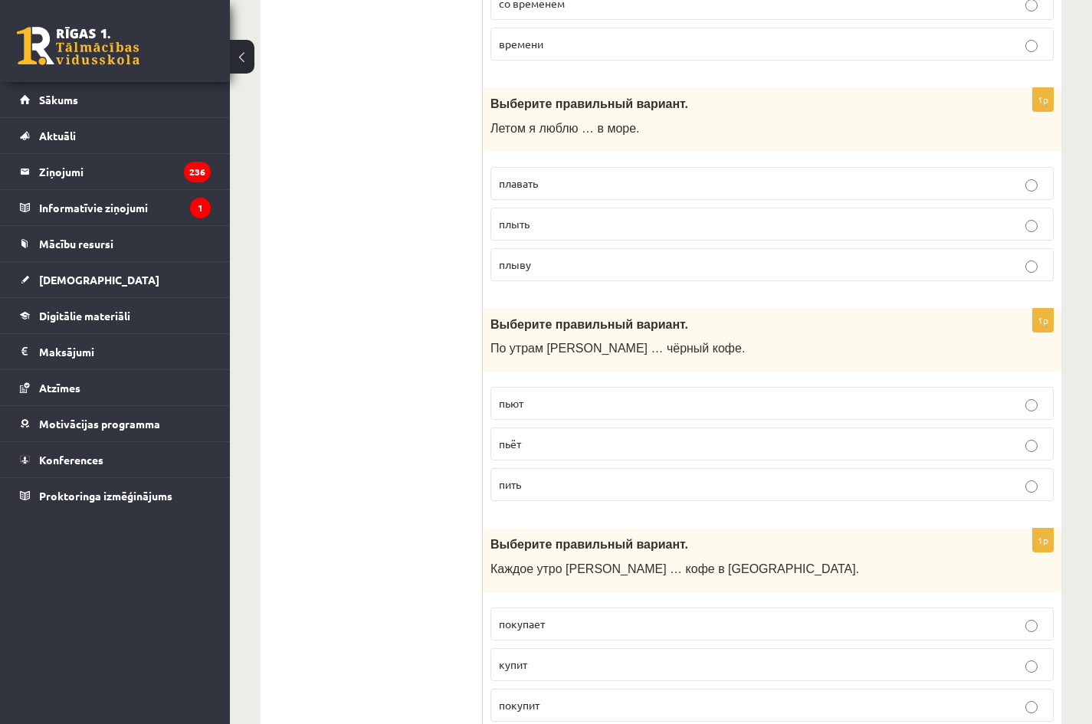
scroll to position [3907, 0]
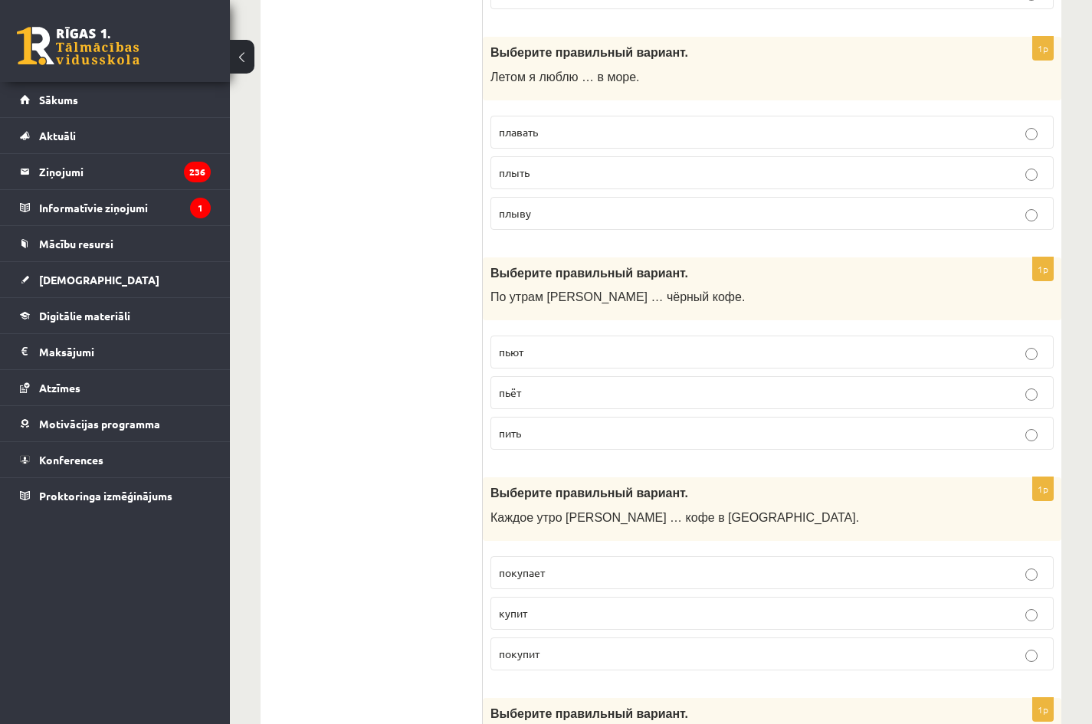
click at [541, 392] on p "пьёт" at bounding box center [772, 393] width 546 height 16
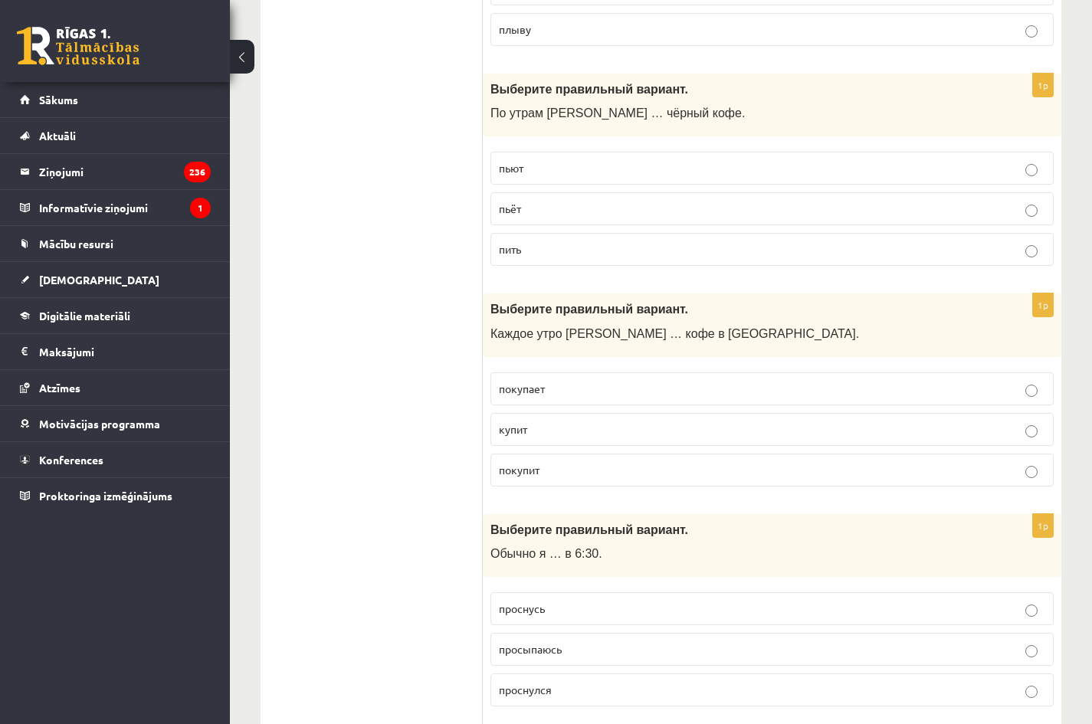
scroll to position [4137, 0]
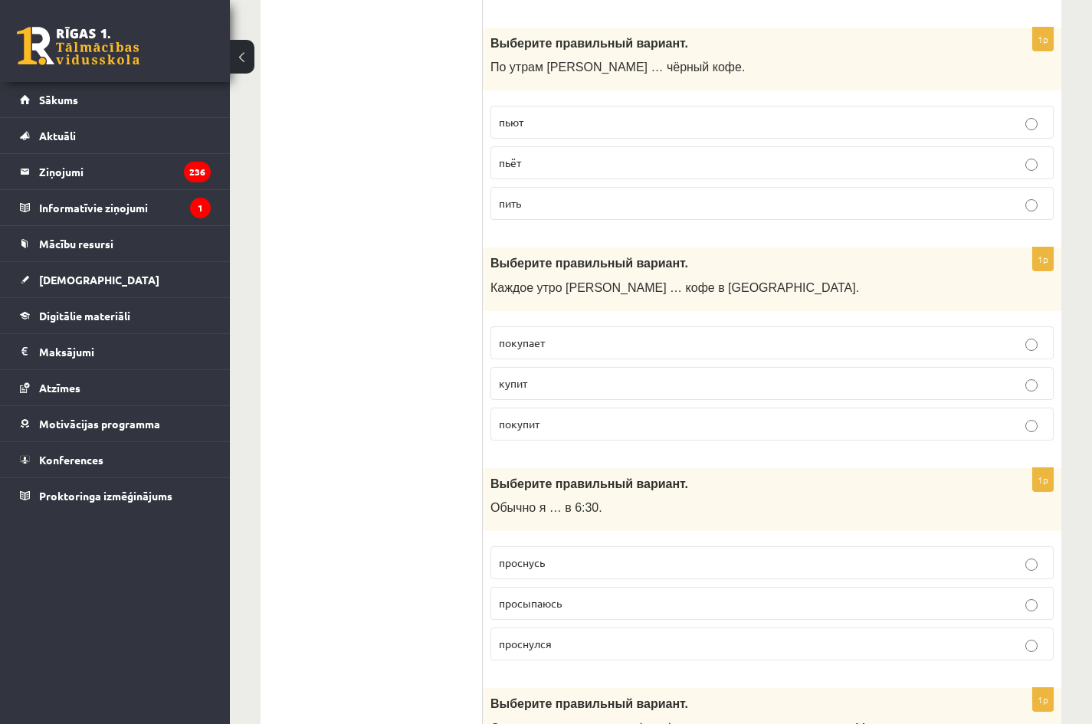
click at [552, 346] on p "покупает" at bounding box center [772, 343] width 546 height 16
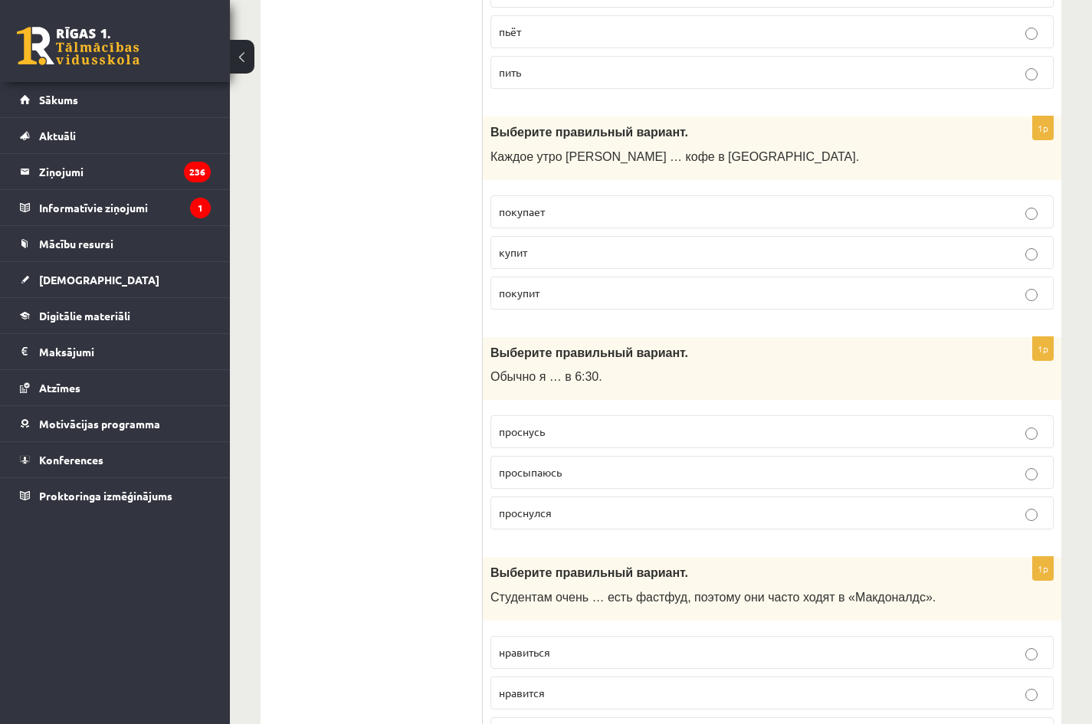
scroll to position [4290, 0]
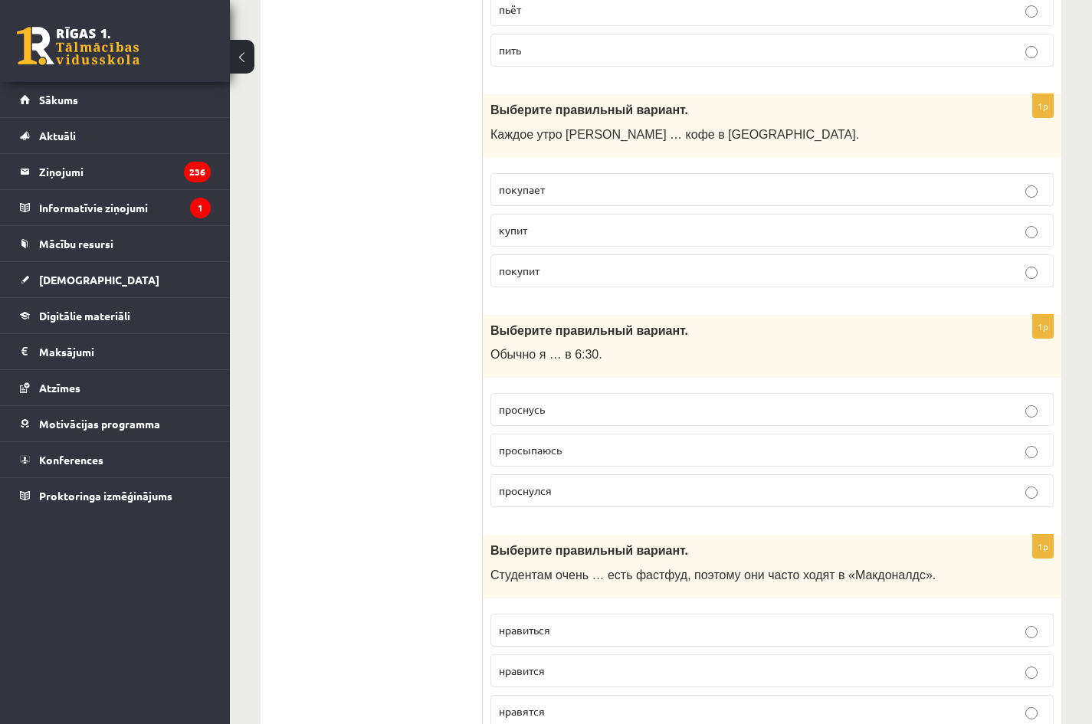
click at [561, 444] on span "просыпаюсь" at bounding box center [530, 450] width 63 height 14
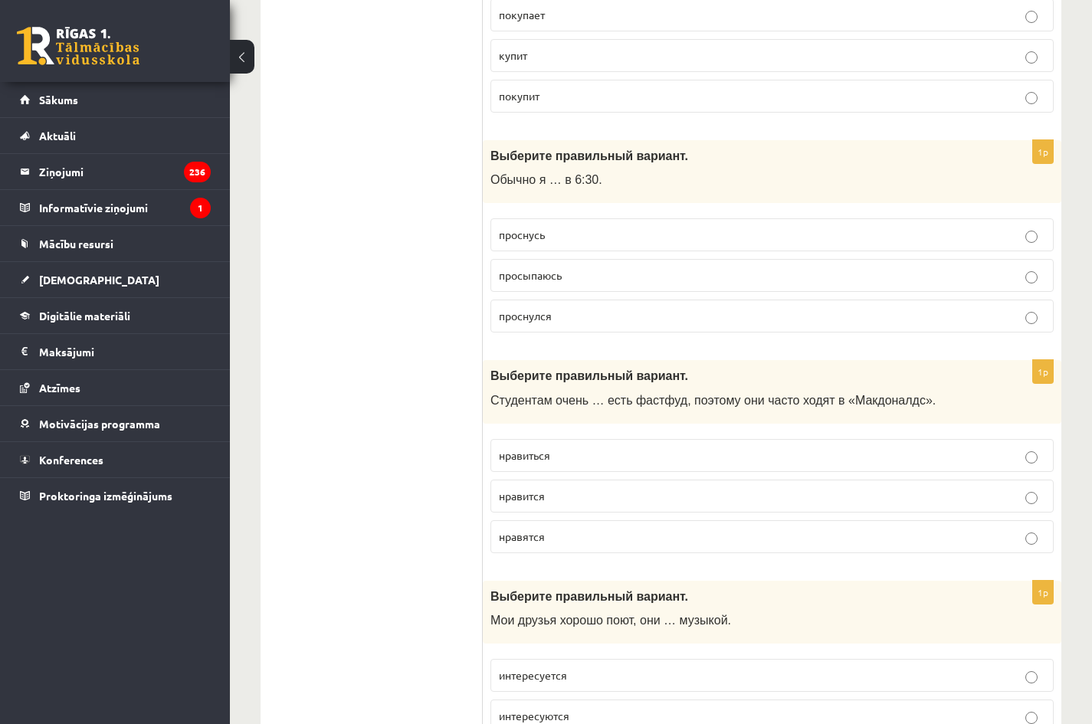
scroll to position [4520, 0]
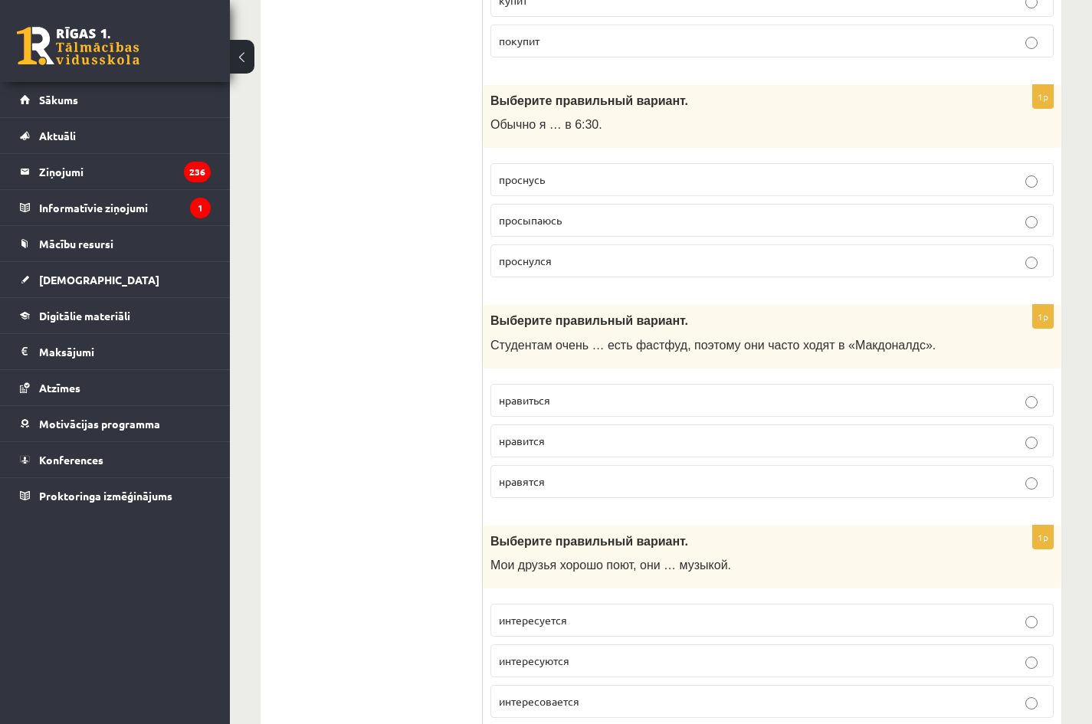
click at [549, 437] on p "нравится" at bounding box center [772, 441] width 546 height 16
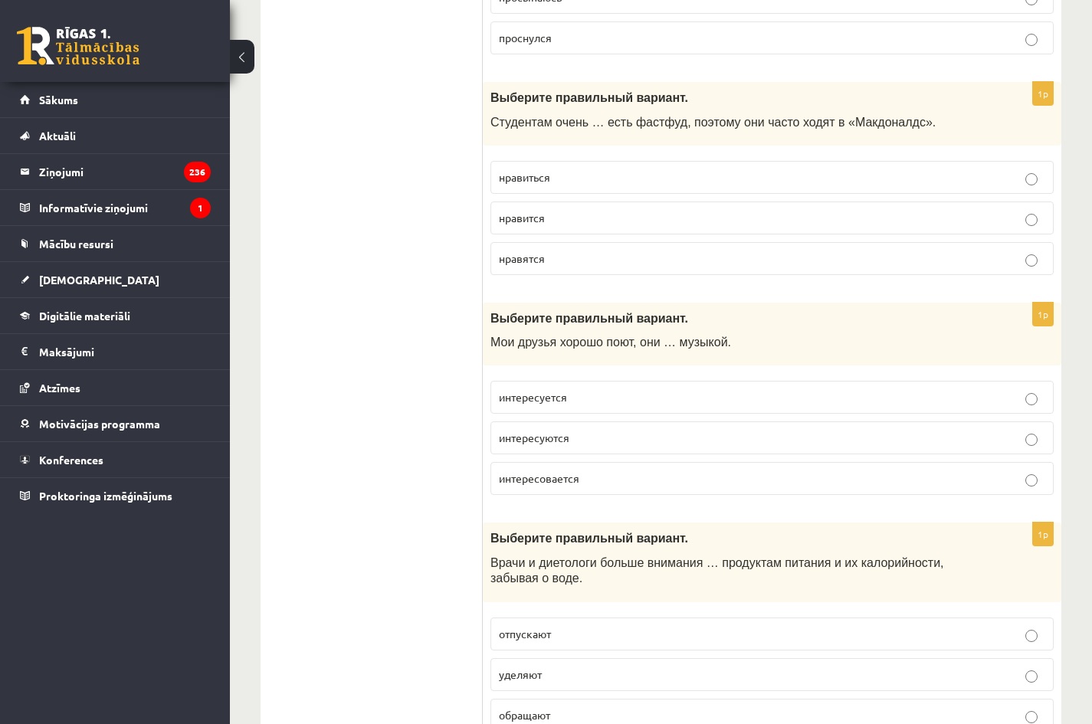
scroll to position [4750, 0]
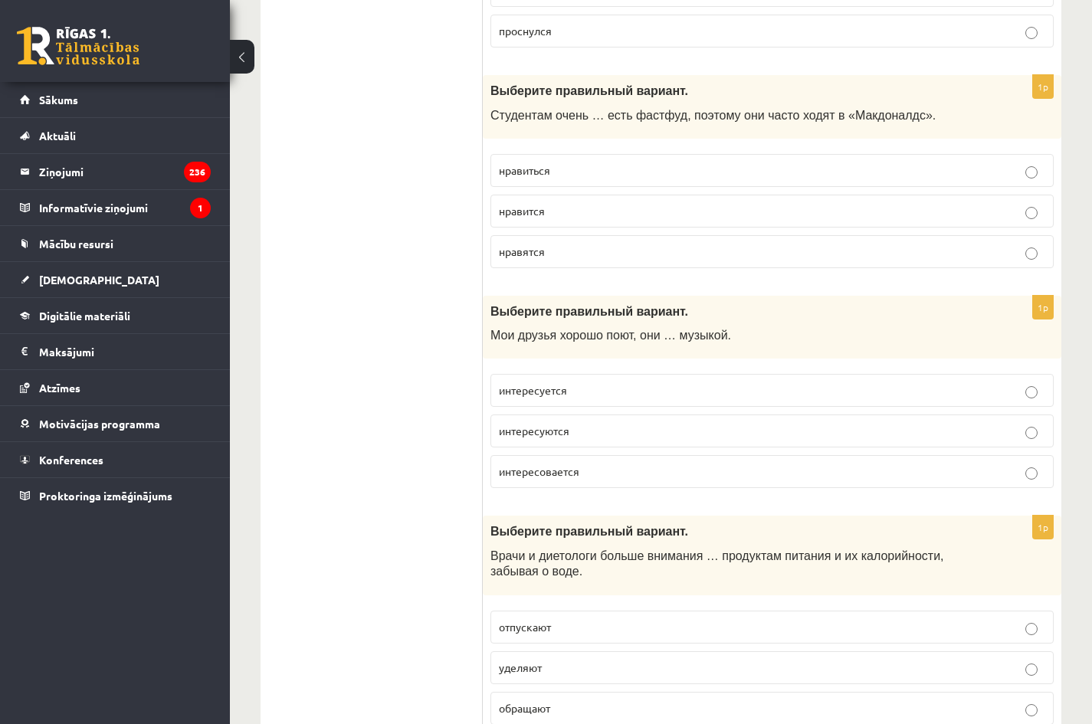
click at [595, 415] on label "интересуются" at bounding box center [771, 430] width 563 height 33
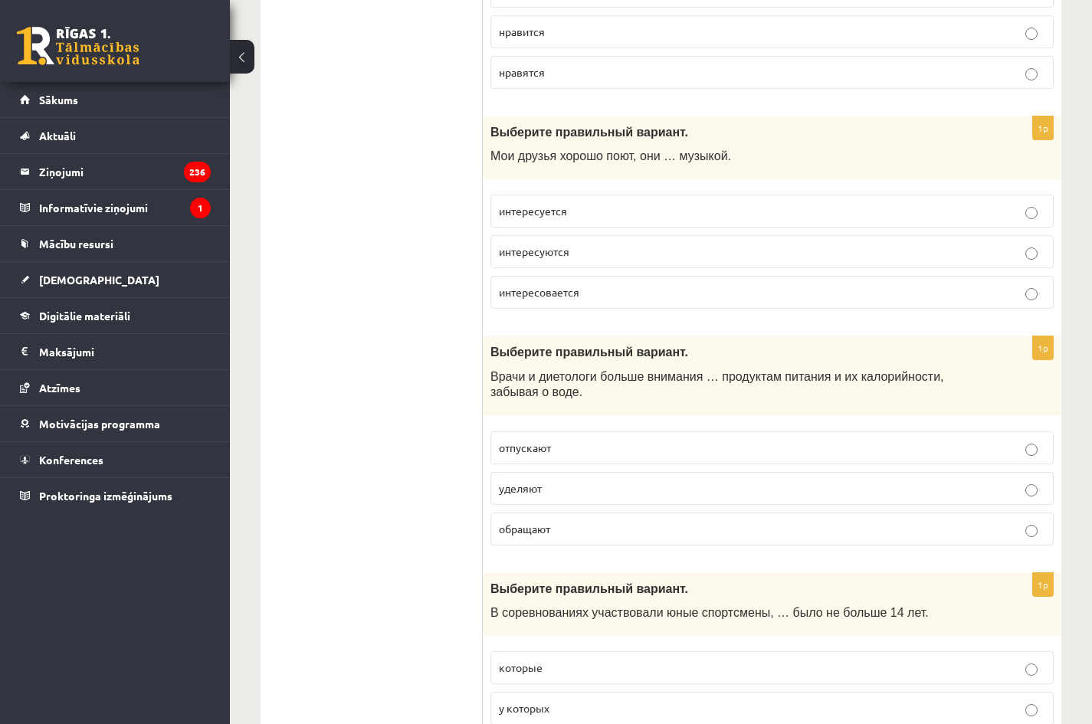
scroll to position [4979, 0]
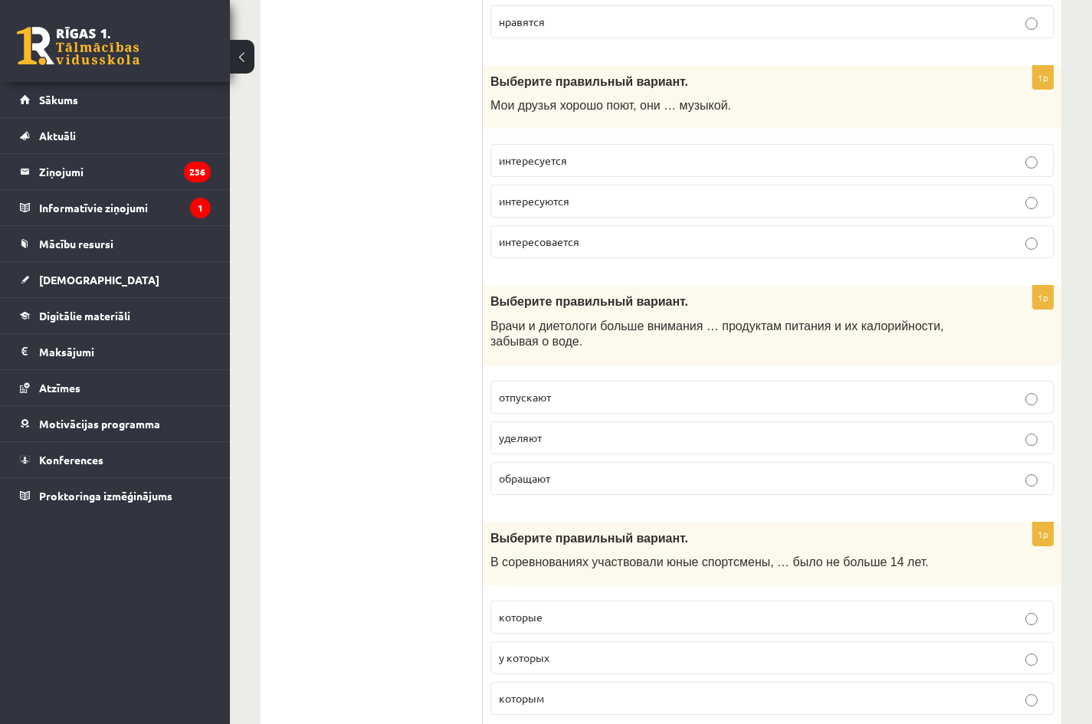
click at [578, 431] on p "уделяют" at bounding box center [772, 438] width 546 height 16
click at [566, 470] on p "обращают" at bounding box center [772, 478] width 546 height 16
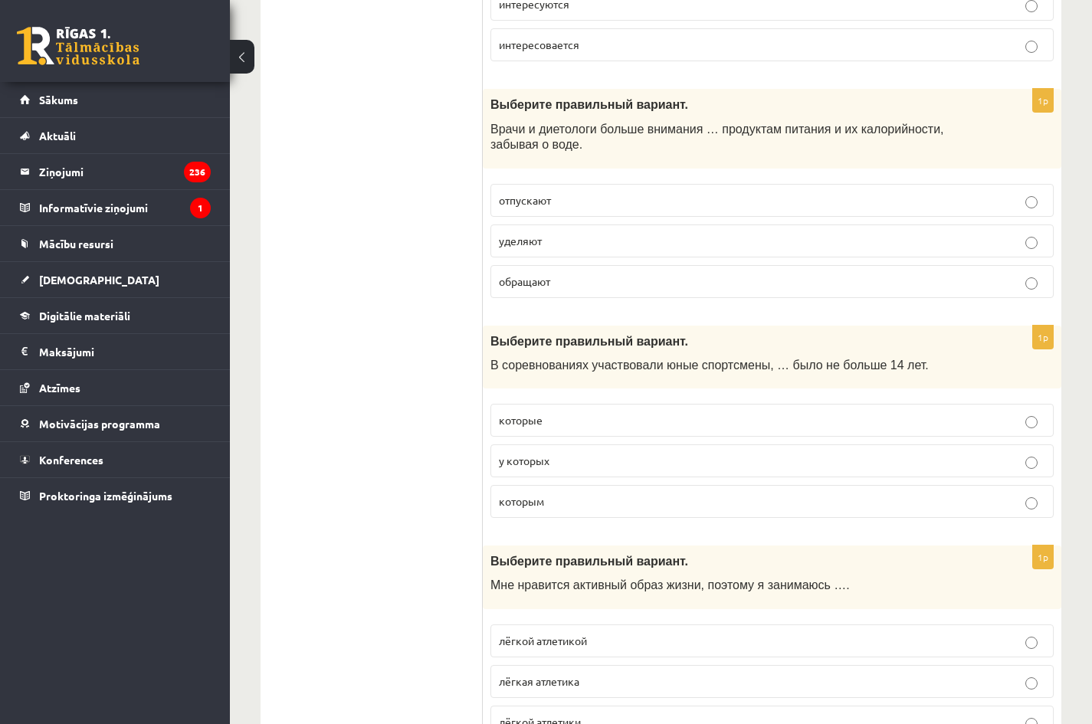
scroll to position [5209, 0]
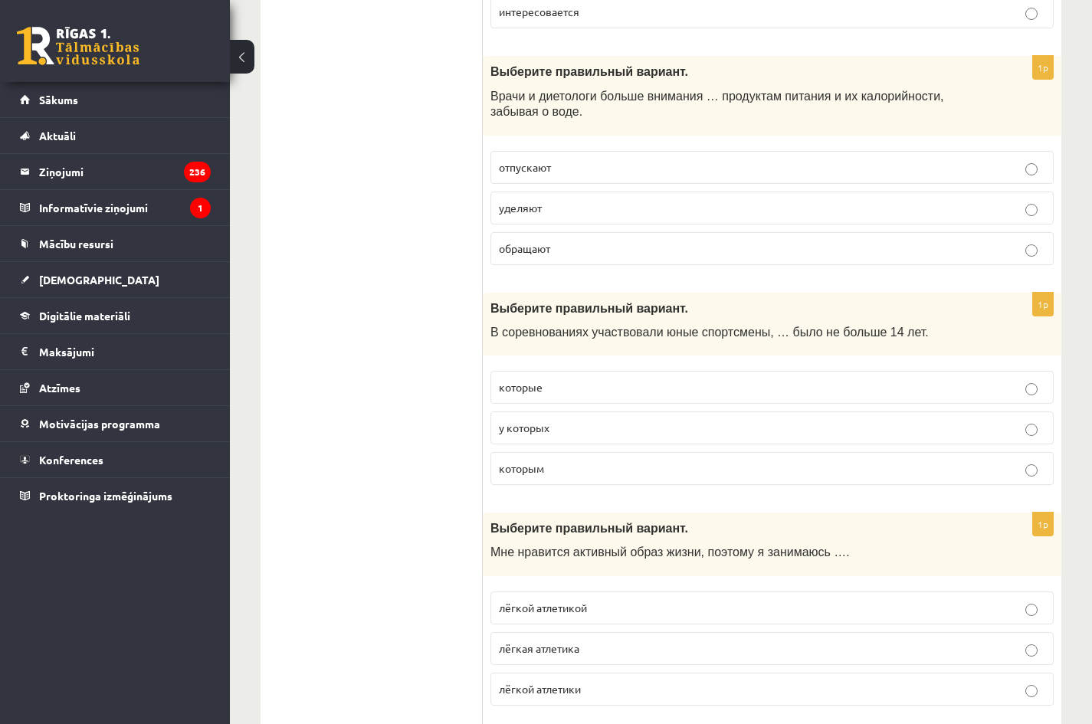
click at [575, 434] on p "у которых" at bounding box center [772, 428] width 546 height 16
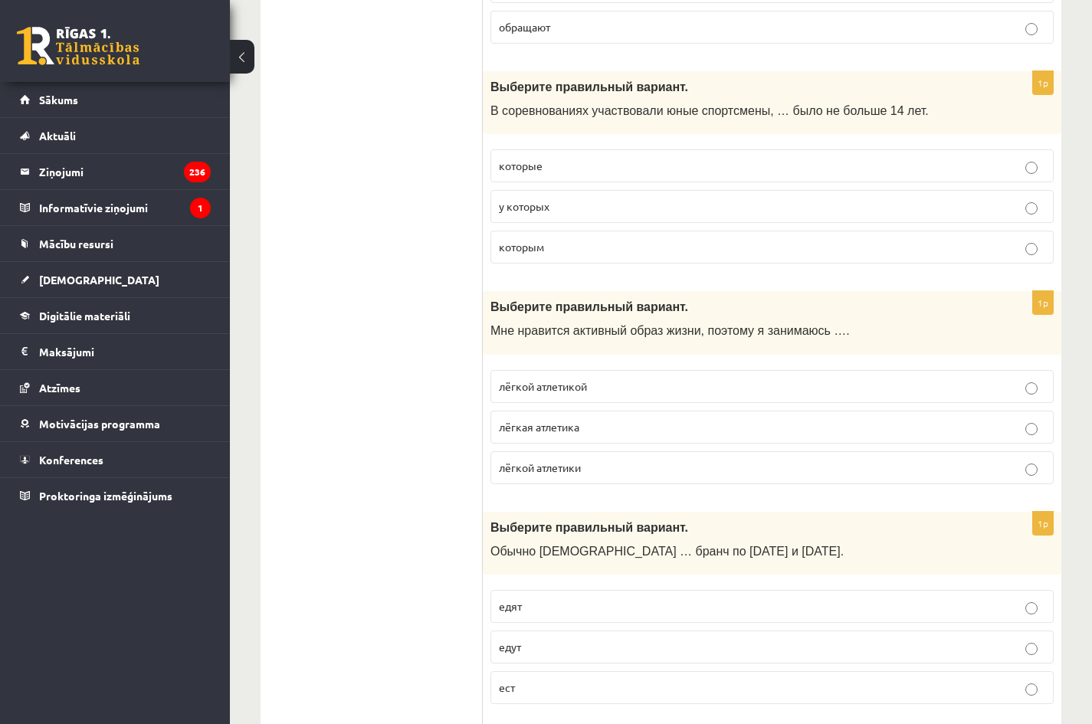
scroll to position [5439, 0]
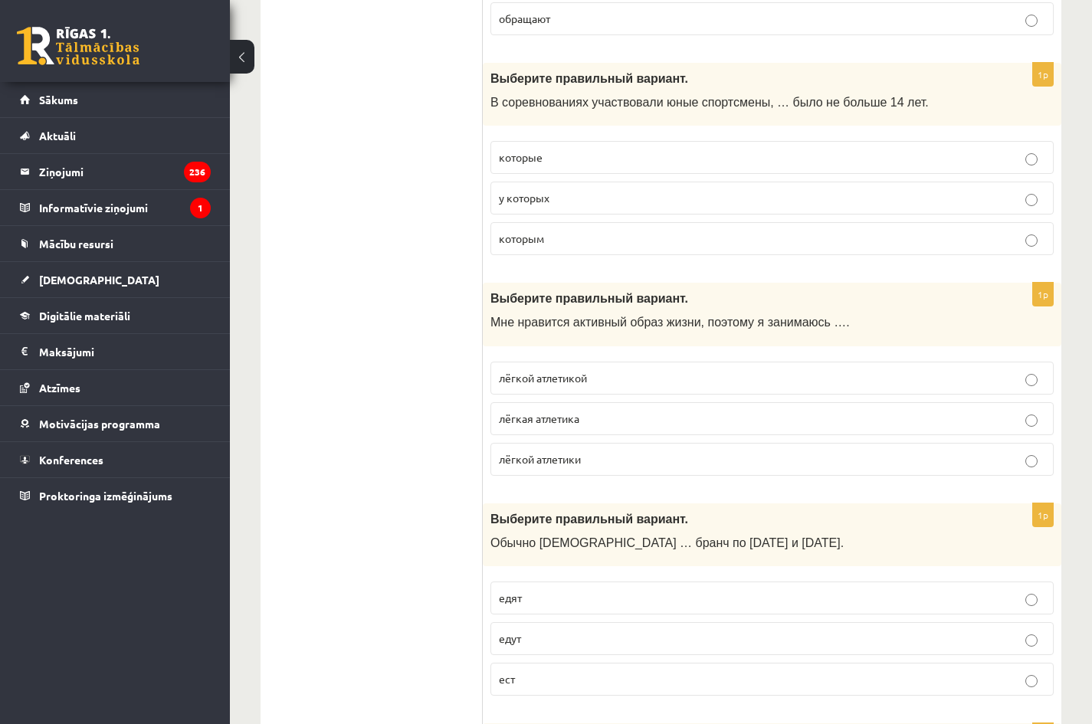
click at [591, 388] on label "лёгкой атлетикой" at bounding box center [771, 378] width 563 height 33
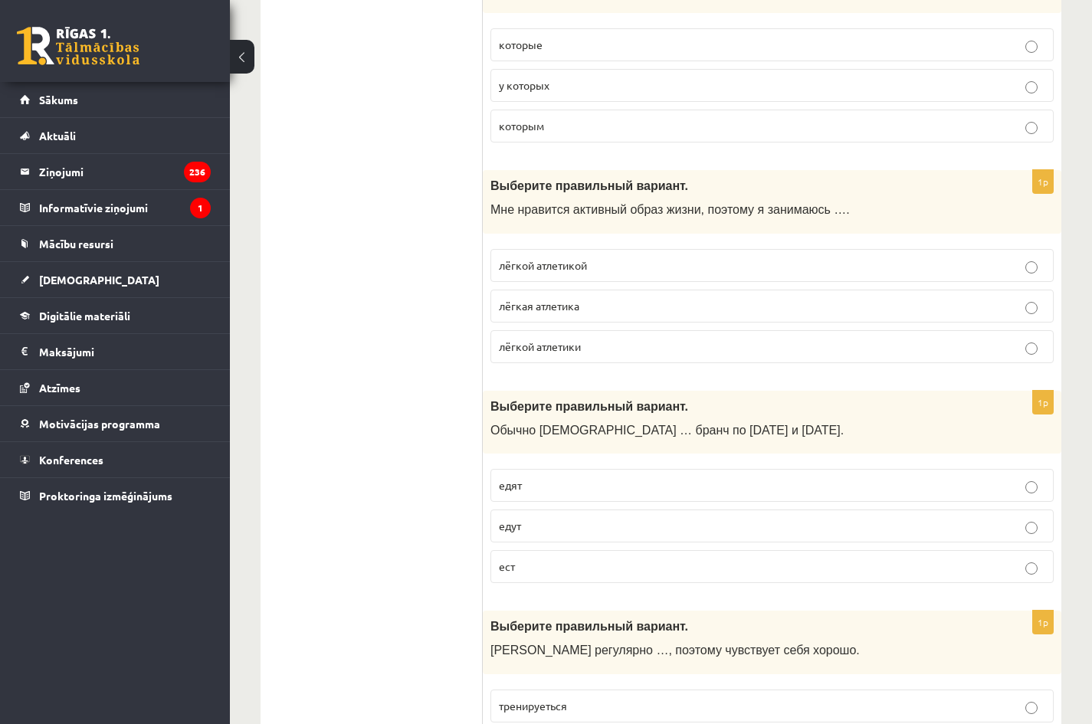
scroll to position [5669, 0]
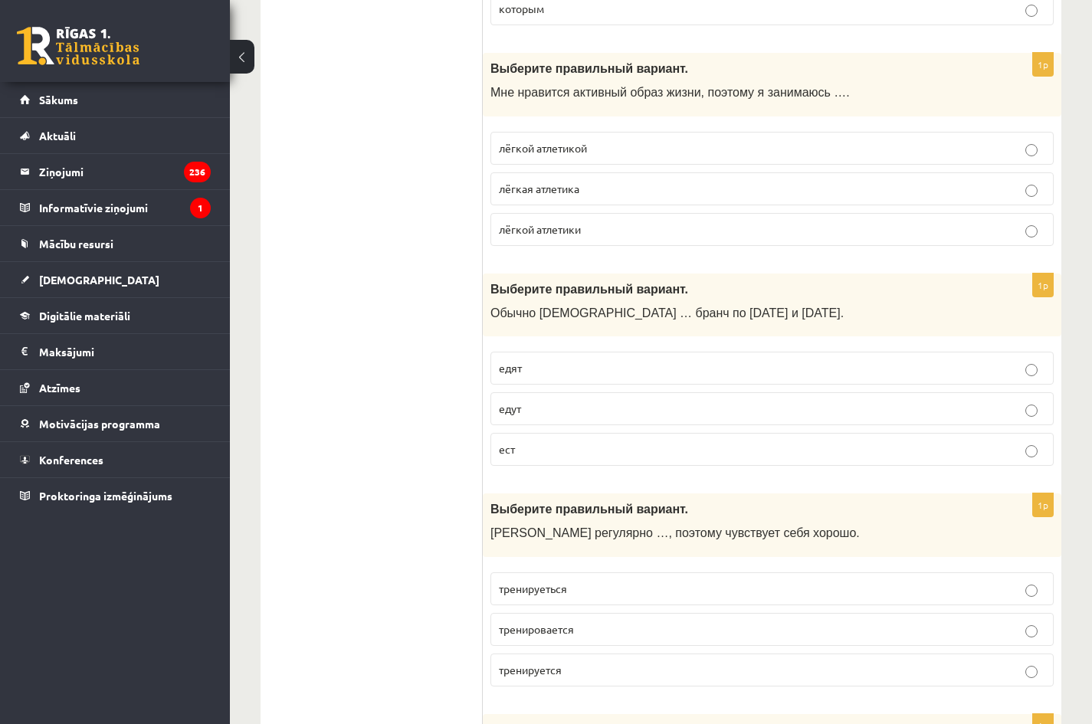
click at [523, 408] on p "едут" at bounding box center [772, 409] width 546 height 16
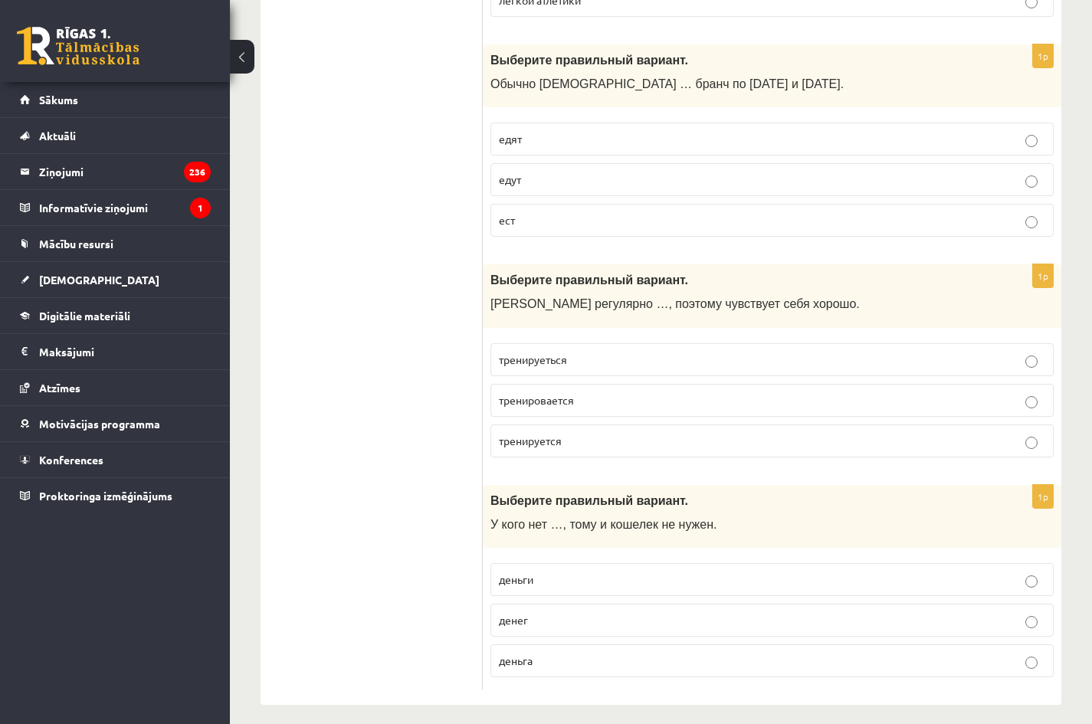
scroll to position [5899, 0]
click at [582, 355] on p "тренируеться" at bounding box center [772, 359] width 546 height 16
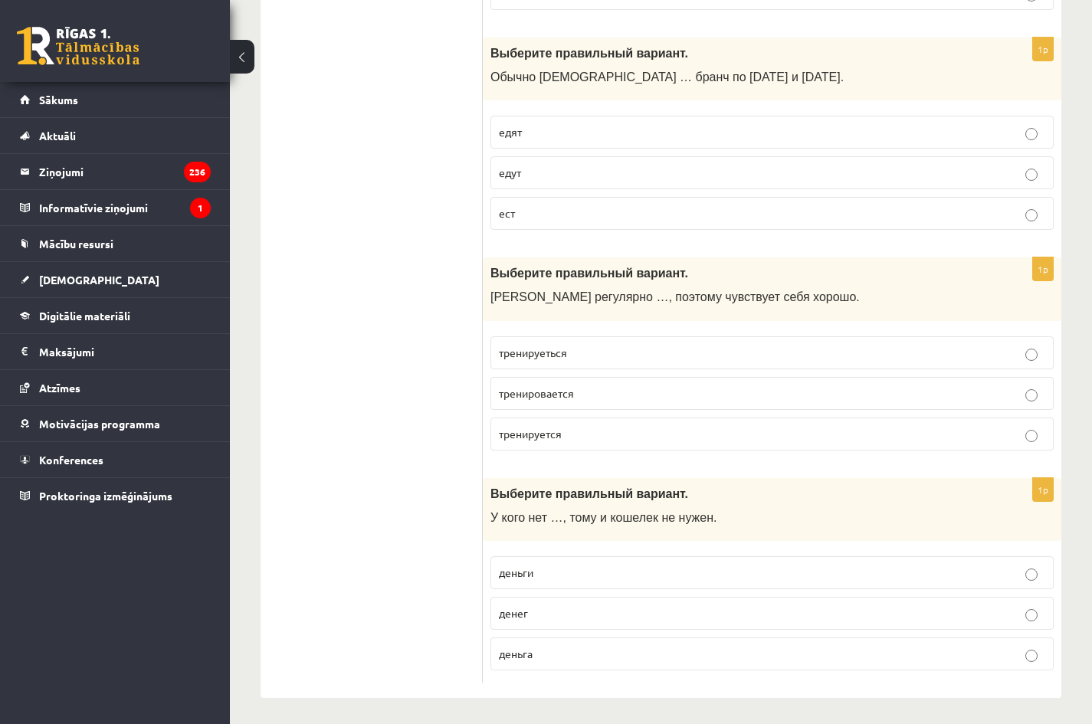
scroll to position [5910, 0]
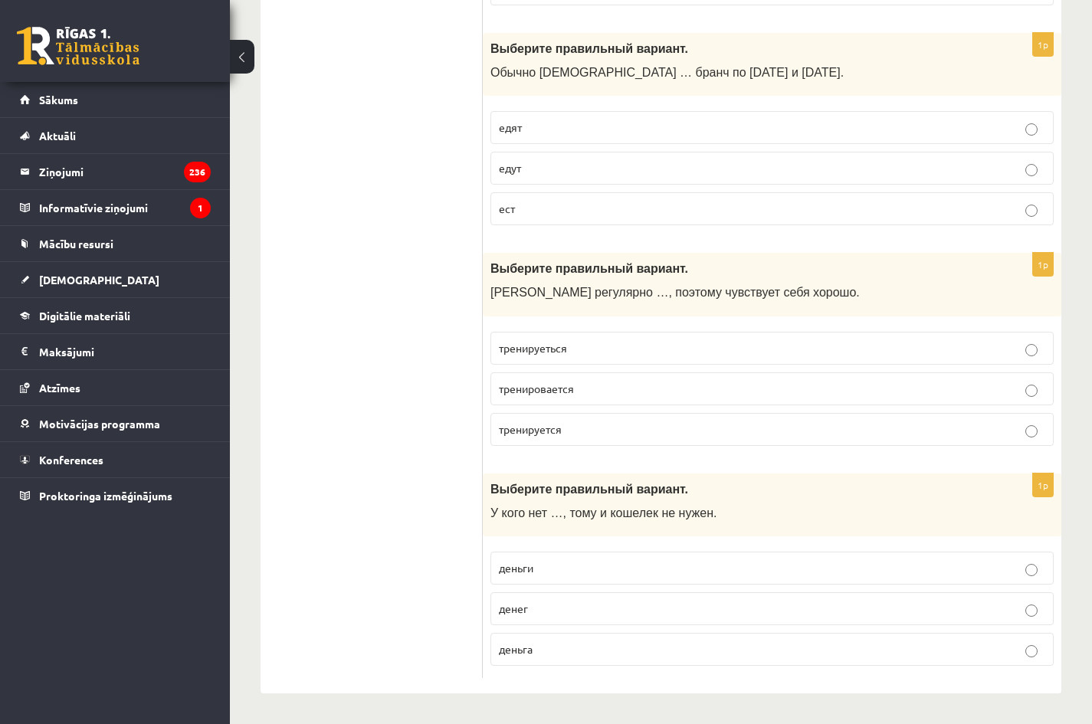
click at [521, 607] on span "денег" at bounding box center [513, 608] width 29 height 14
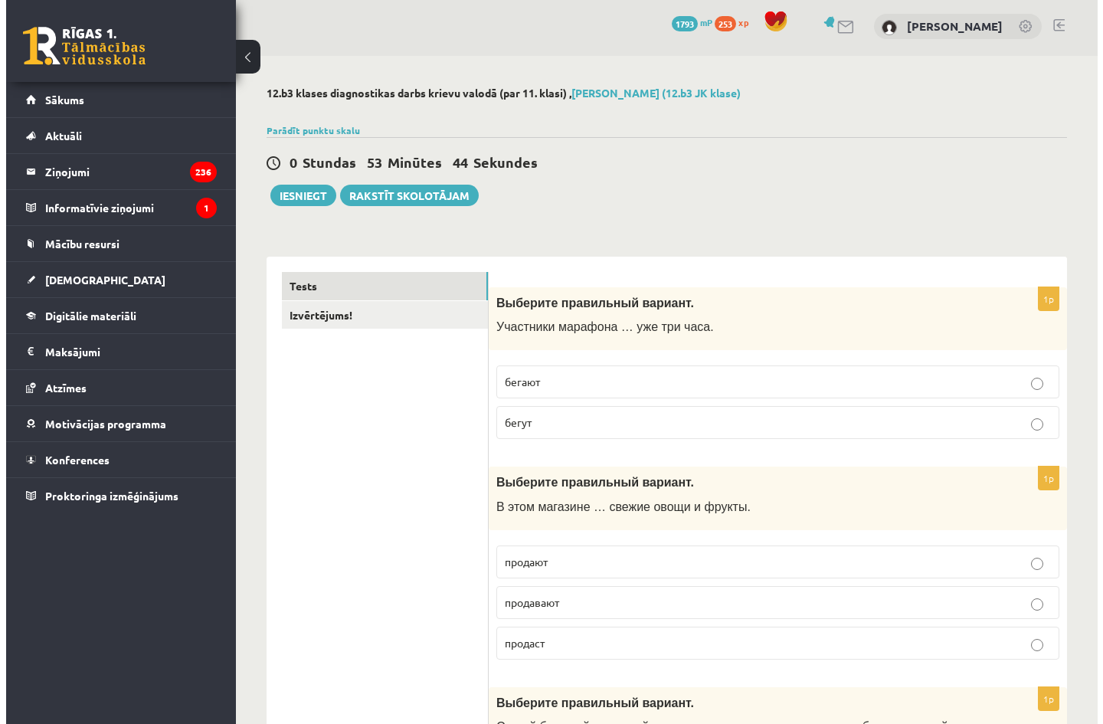
scroll to position [0, 0]
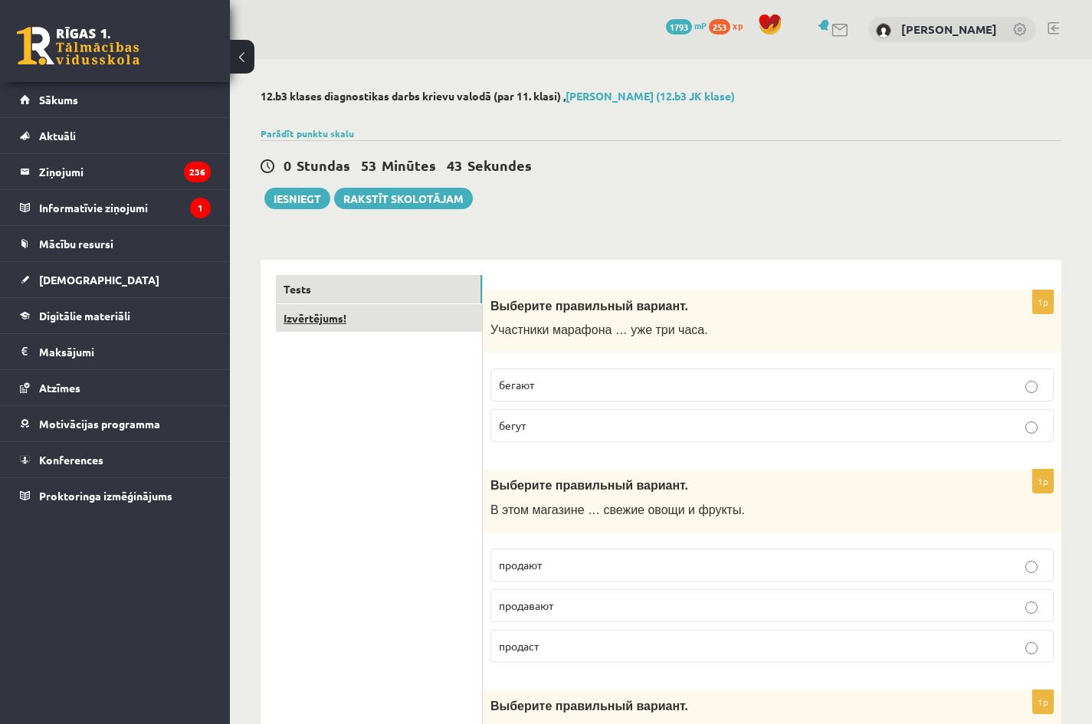
click at [335, 319] on link "Izvērtējums!" at bounding box center [379, 318] width 206 height 28
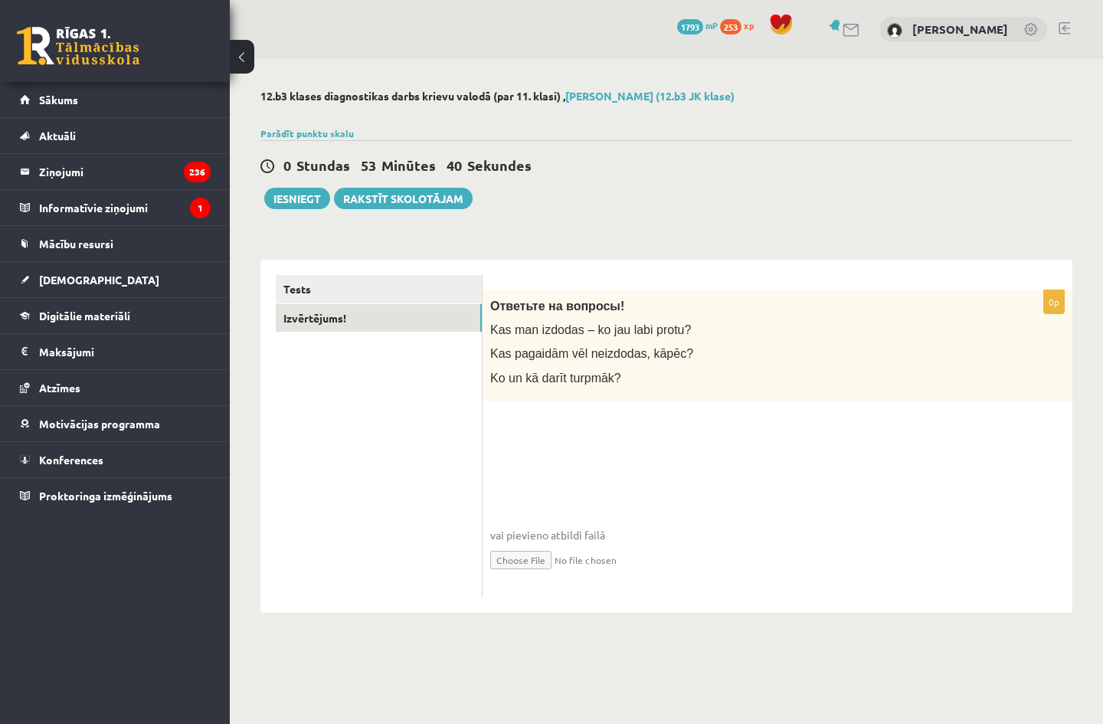
click at [532, 456] on fieldset "vai pievieno atbildi failā Iesniegtā atbilde" at bounding box center [777, 511] width 575 height 158
click at [542, 532] on span "vai pievieno atbildi failā" at bounding box center [777, 535] width 575 height 16
click at [671, 327] on p "Kas man izdodas – ko jau labi protu?" at bounding box center [739, 330] width 498 height 16
click at [688, 326] on p "Kas man izdodas – ko jau labi protu?" at bounding box center [739, 330] width 498 height 16
click at [688, 323] on p "Kas man izdodas – ko jau labi protu?" at bounding box center [739, 330] width 498 height 16
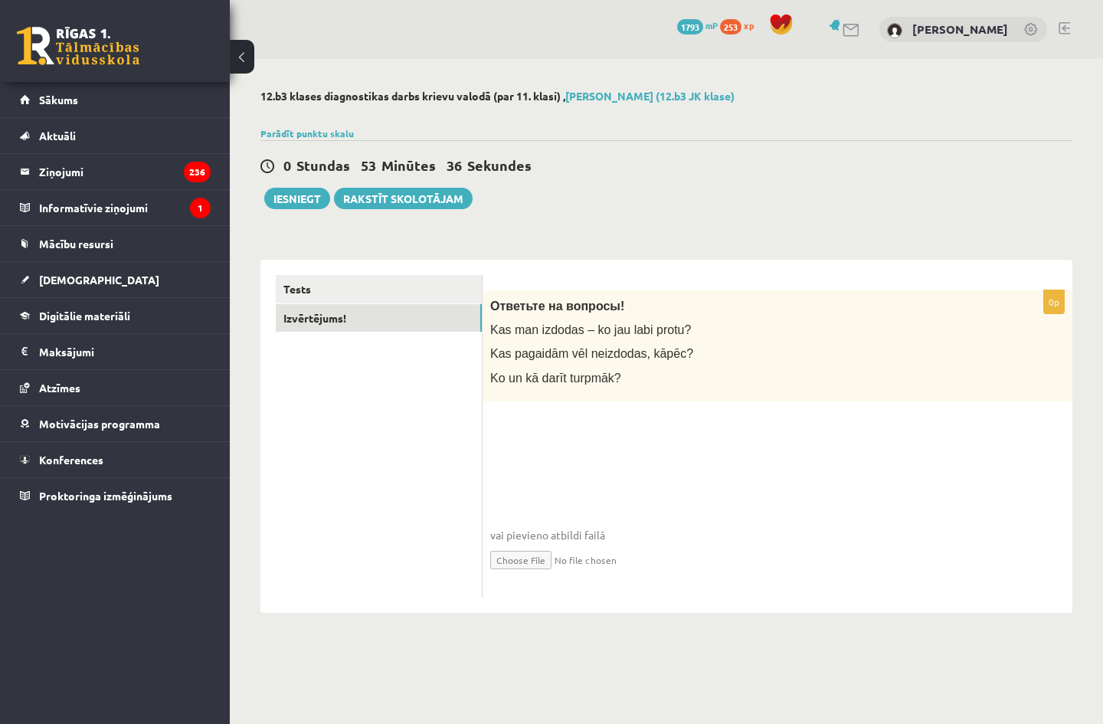
click at [669, 329] on span "Kas man izdodas – ko jau labi protu?" at bounding box center [590, 329] width 201 height 13
click at [684, 335] on p "Kas man izdodas – ko jau labi protu?" at bounding box center [739, 330] width 498 height 16
click at [662, 326] on span "Kas man izdodas – ko jau labi protu?" at bounding box center [590, 329] width 201 height 13
click at [556, 532] on span "vai pievieno atbildi failā" at bounding box center [777, 535] width 575 height 16
click at [562, 542] on span "vai pievieno atbildi failā" at bounding box center [777, 535] width 575 height 16
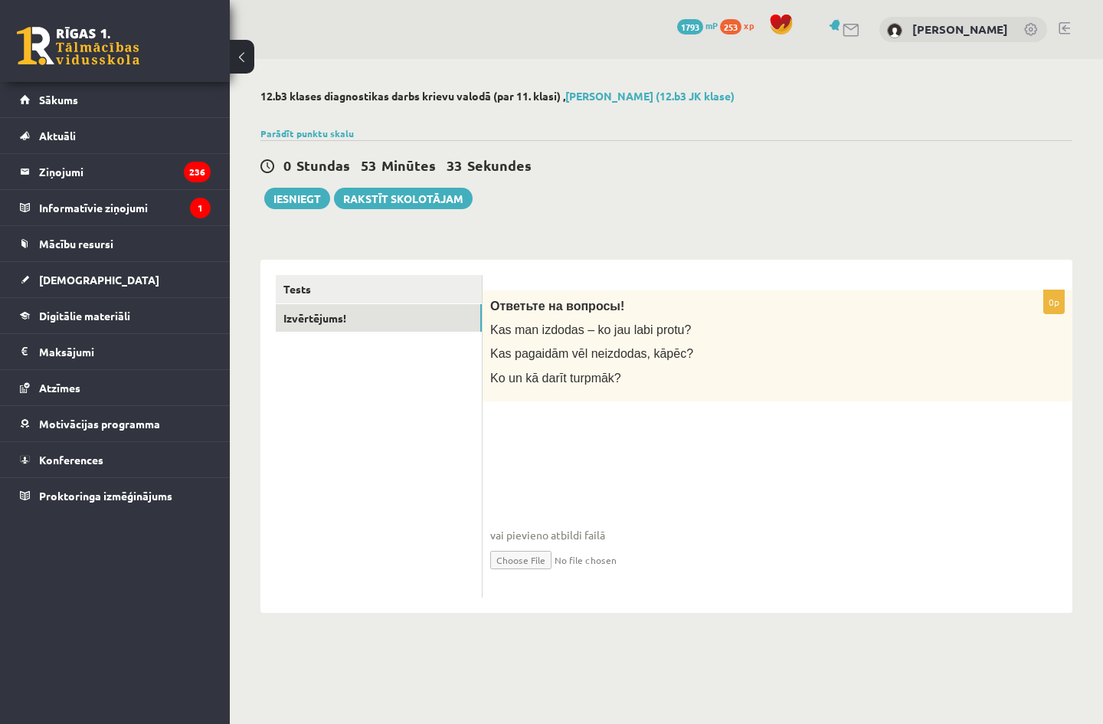
click at [575, 533] on span "vai pievieno atbildi failā" at bounding box center [777, 535] width 575 height 16
click at [611, 529] on span "vai pievieno atbildi failā" at bounding box center [777, 535] width 575 height 16
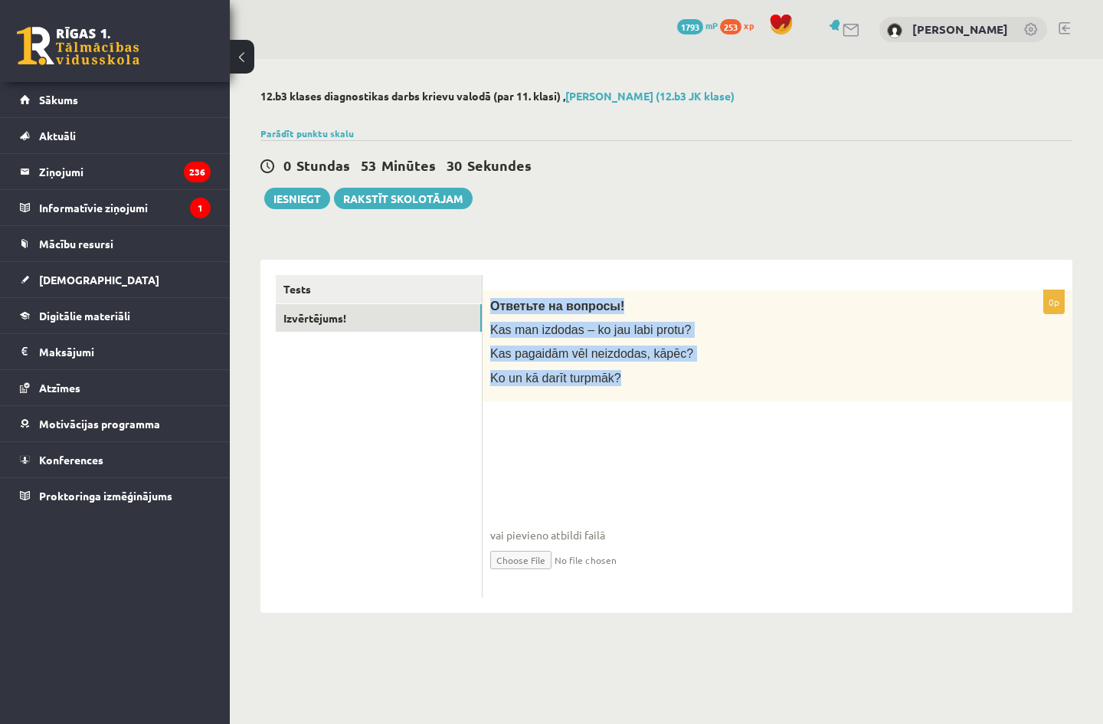
drag, startPoint x: 624, startPoint y: 383, endPoint x: 486, endPoint y: 290, distance: 166.8
click at [486, 290] on div "Ответьте на вопросы! Kas man izdodas – ko jau labi protu? Kas pagaidām vēl neiz…" at bounding box center [778, 345] width 590 height 111
copy div "Ответьте на вопросы! Kas man izdodas – ko jau labi protu? Kas pagaidām vēl neiz…"
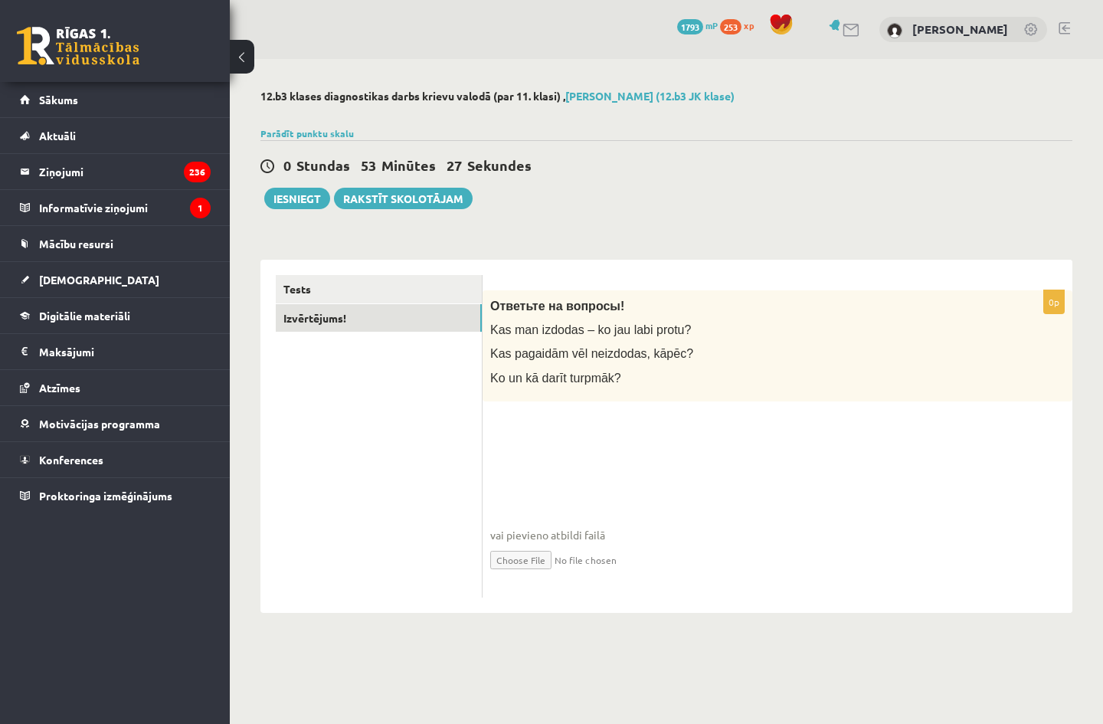
click at [583, 444] on fieldset "vai pievieno atbildi failā Iesniegtā atbilde" at bounding box center [777, 511] width 575 height 158
click at [803, 471] on fieldset "vai pievieno atbildi failā Iesniegtā atbilde" at bounding box center [777, 511] width 575 height 158
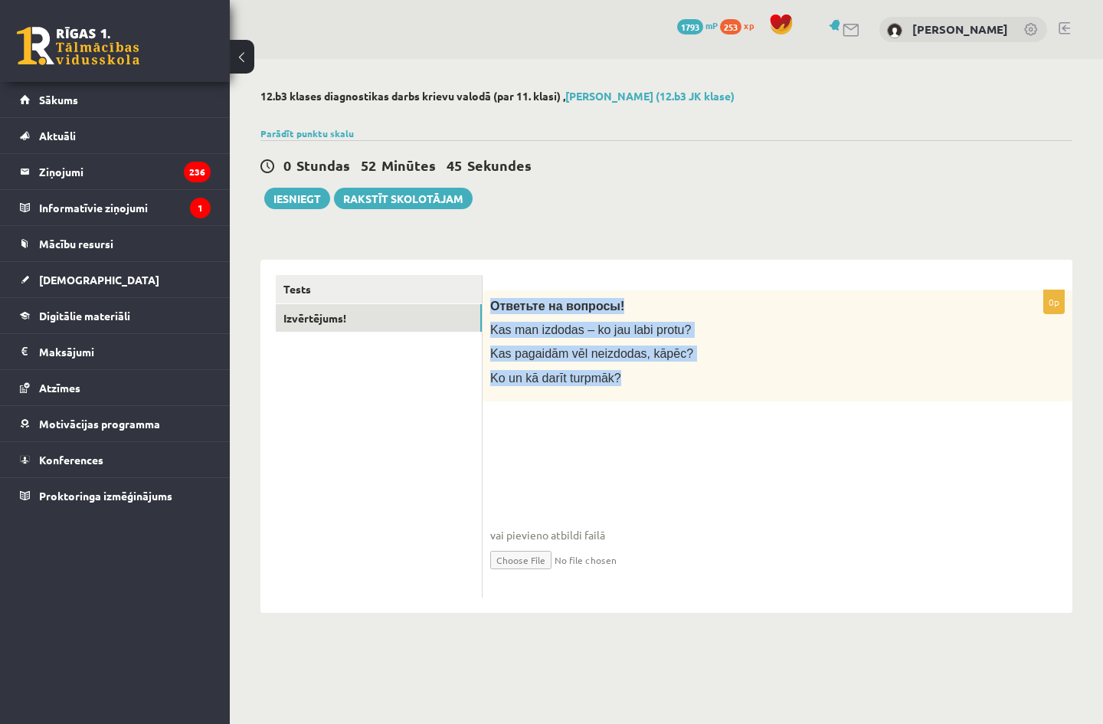
drag, startPoint x: 637, startPoint y: 386, endPoint x: 483, endPoint y: 296, distance: 178.5
click at [483, 296] on div "Ответьте на вопросы! Kas man izdodas – ko jau labi protu? Kas pagaidām vēl neiz…" at bounding box center [778, 345] width 590 height 111
copy div "Ответьте на вопросы! Kas man izdodas – ko jau labi protu? Kas pagaidām vēl neiz…"
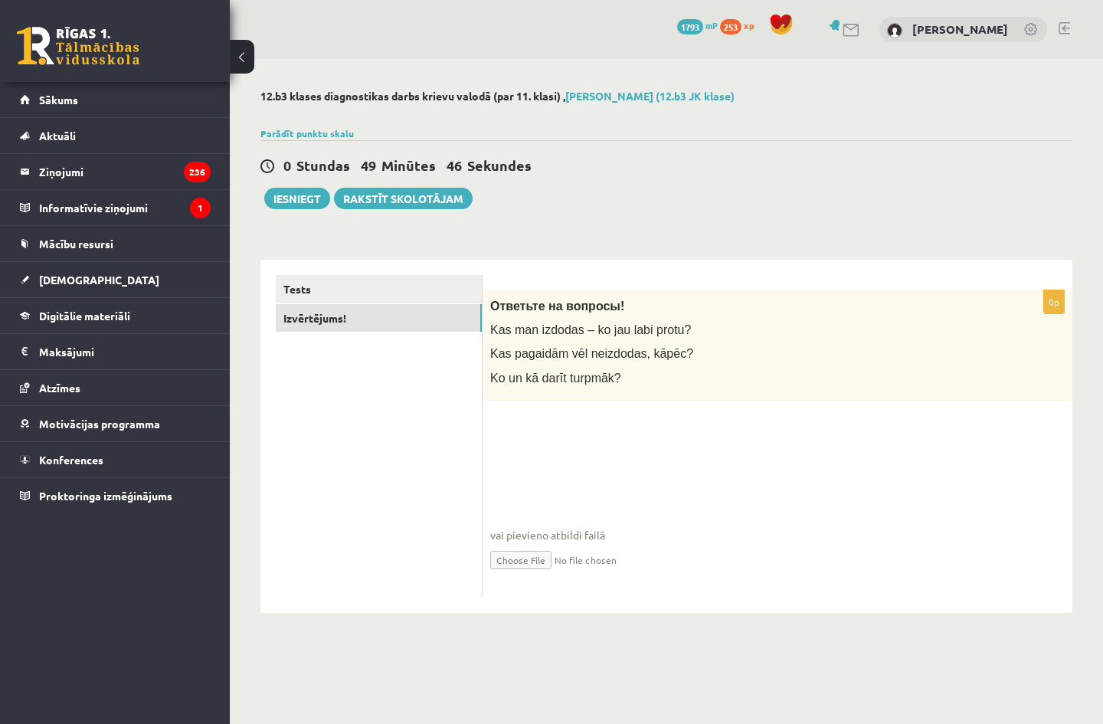
click at [700, 411] on div "0p Ответьте на вопросы! Kas man izdodas – ko jau labi protu? Kas pagaidām vēl n…" at bounding box center [778, 443] width 590 height 307
click at [526, 561] on input "file" at bounding box center [777, 558] width 575 height 31
type input "**********"
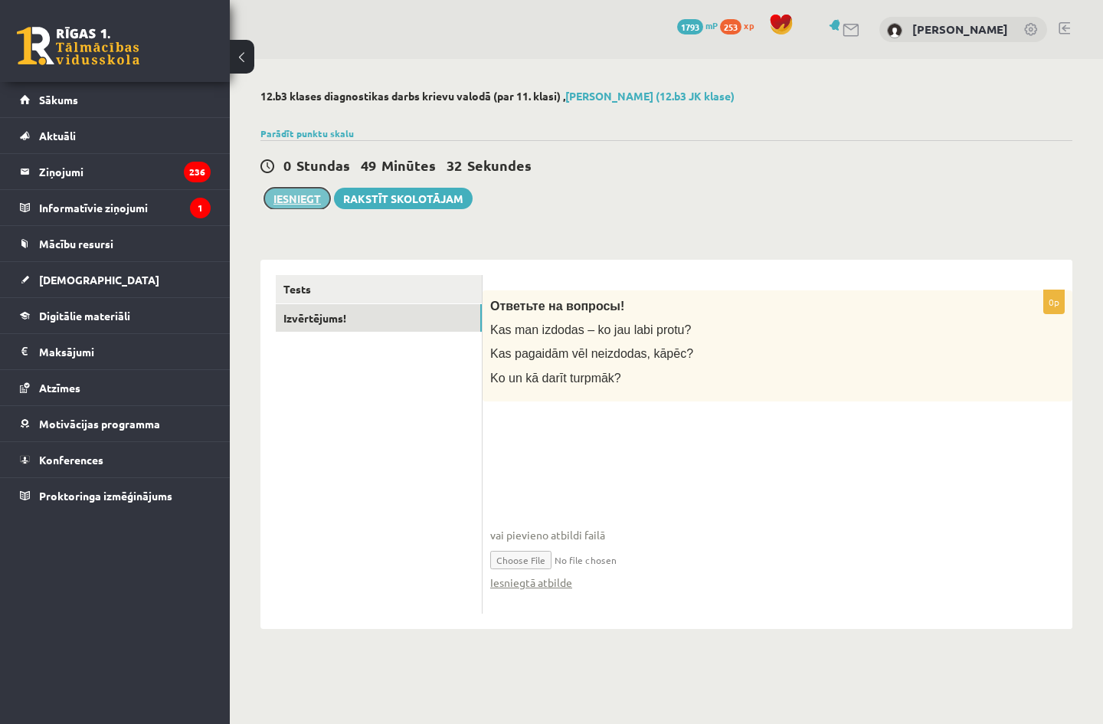
click at [309, 196] on button "Iesniegt" at bounding box center [297, 198] width 66 height 21
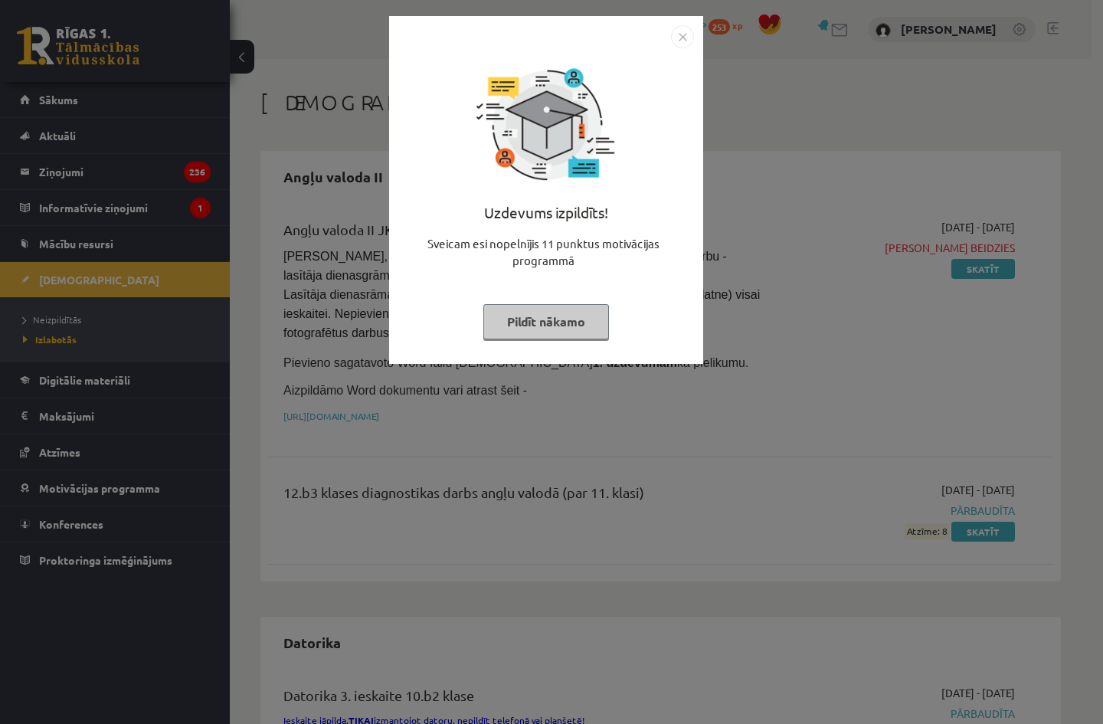
click at [675, 31] on img "Close" at bounding box center [682, 36] width 23 height 23
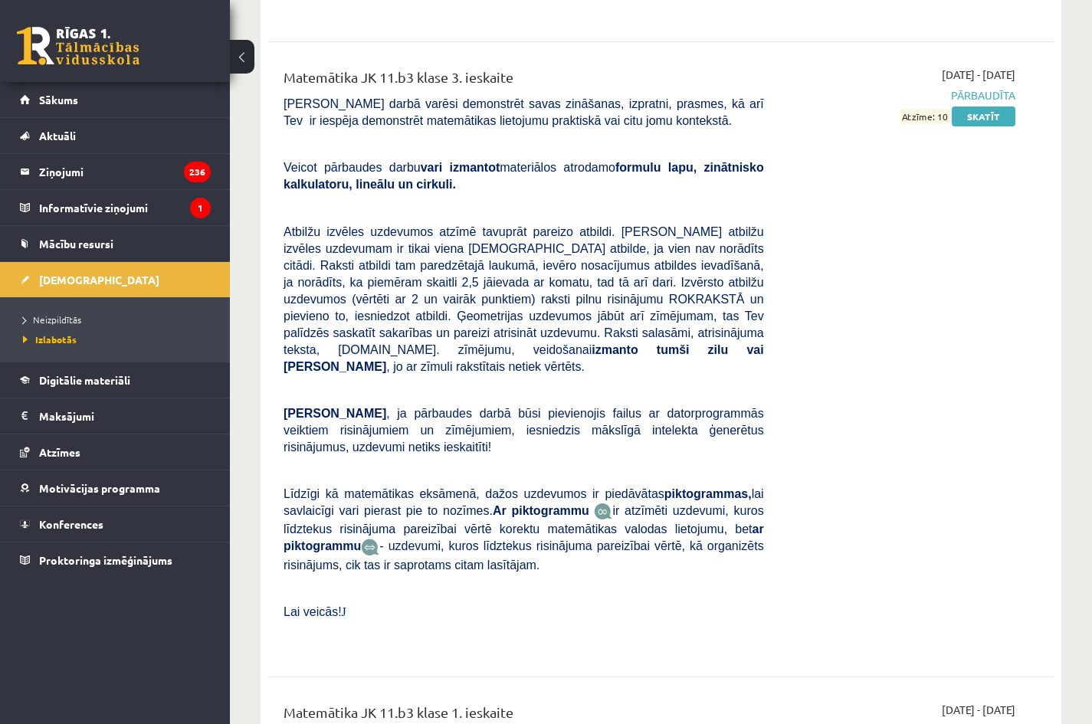
scroll to position [4676, 0]
